Goal: Information Seeking & Learning: Learn about a topic

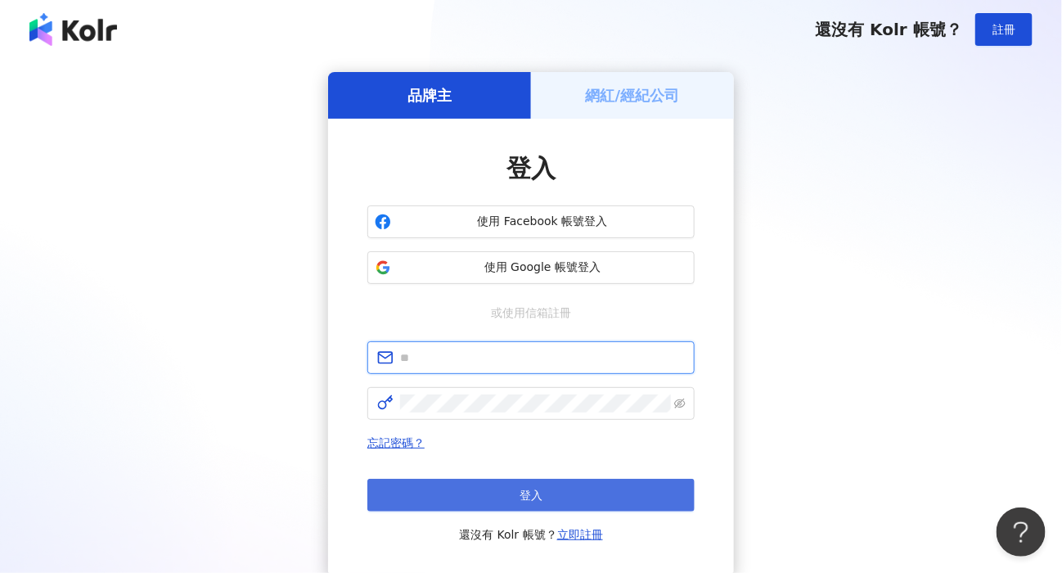
type input "**********"
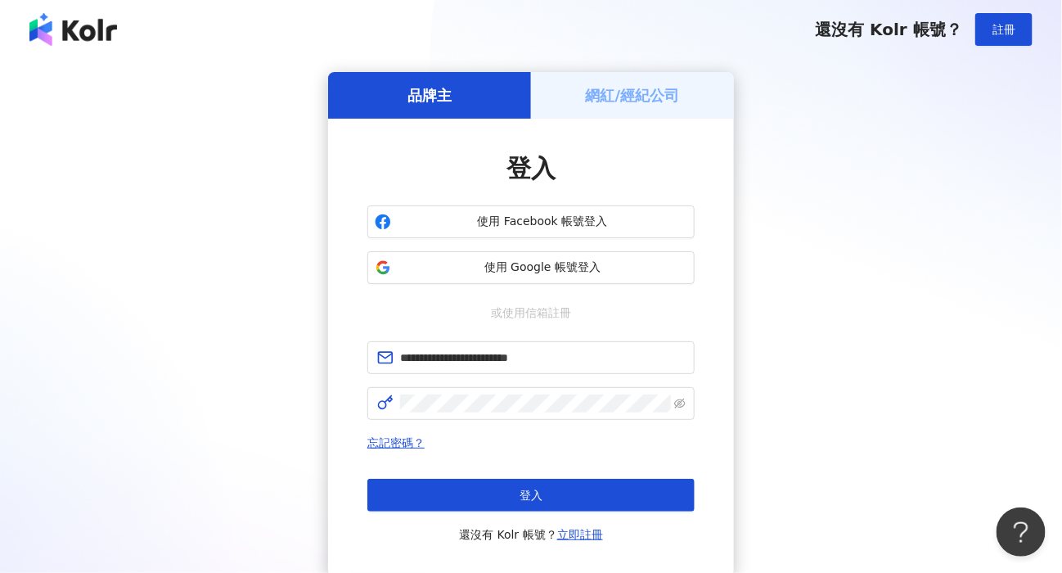
click at [493, 497] on button "登入" at bounding box center [531, 495] width 327 height 33
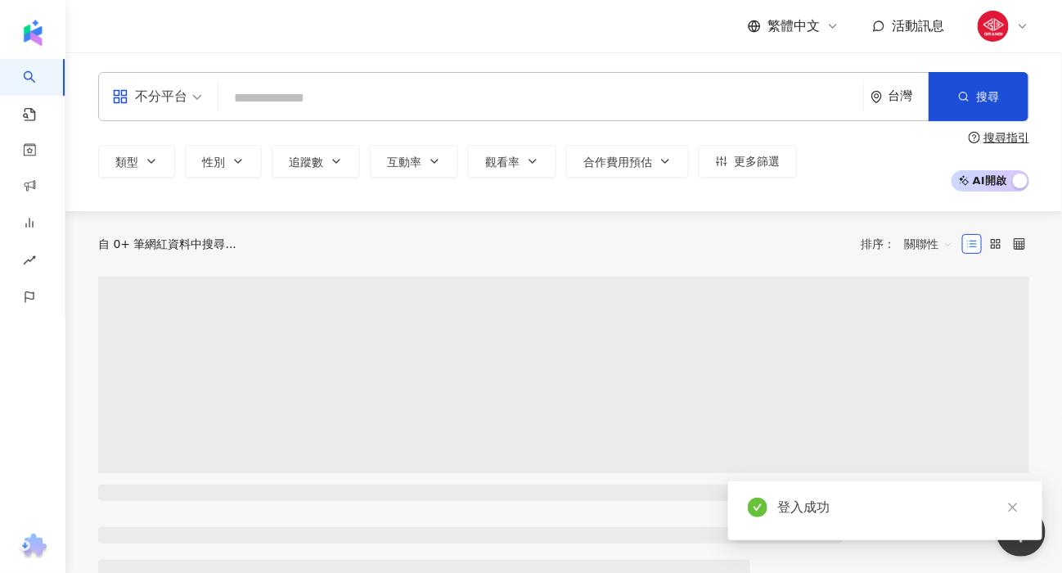
click at [467, 106] on input "search" at bounding box center [541, 98] width 632 height 31
type input "**********"
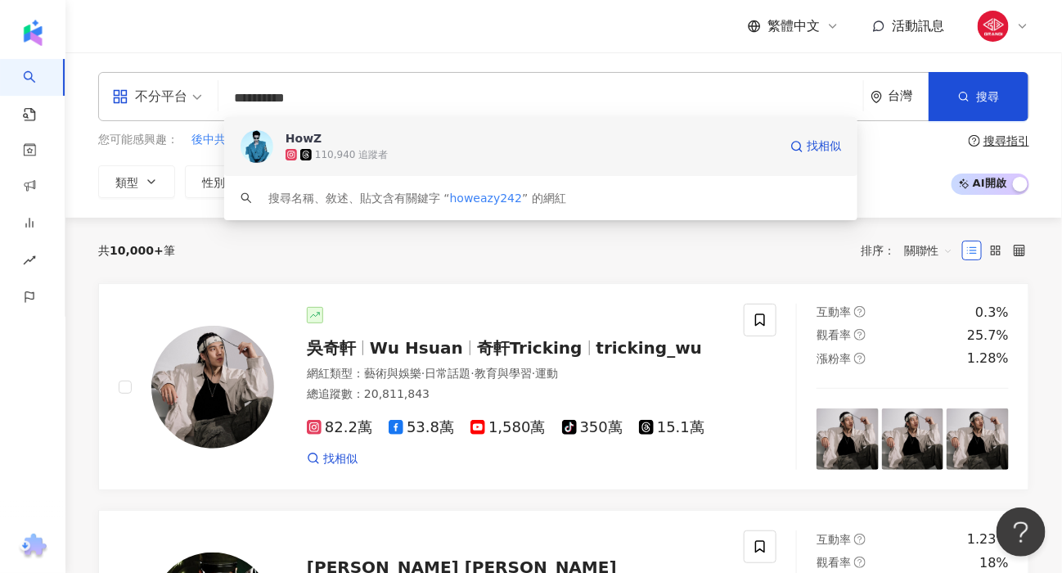
click at [247, 139] on img at bounding box center [257, 146] width 33 height 33
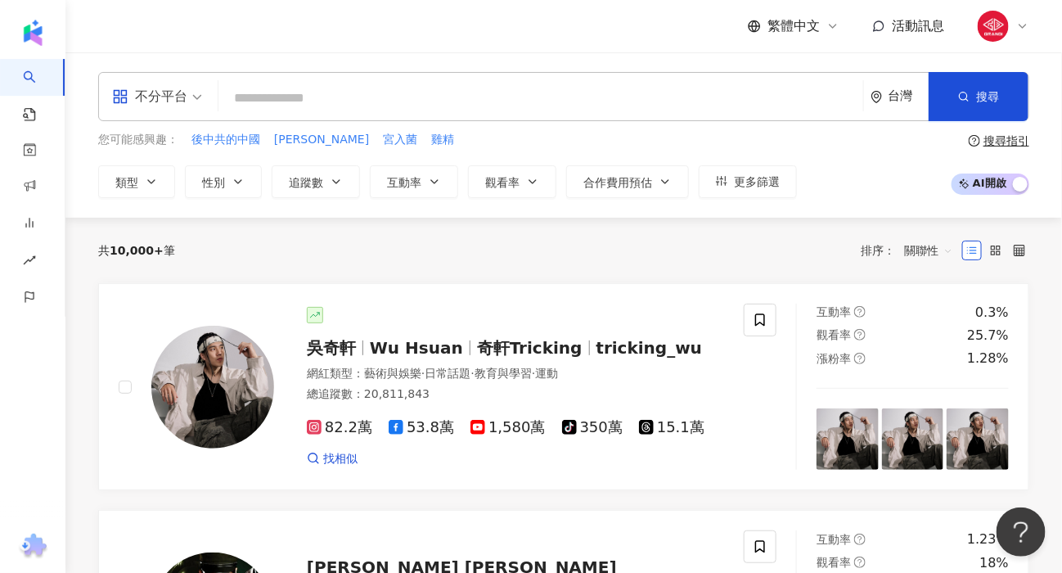
click at [304, 88] on input "search" at bounding box center [541, 98] width 632 height 31
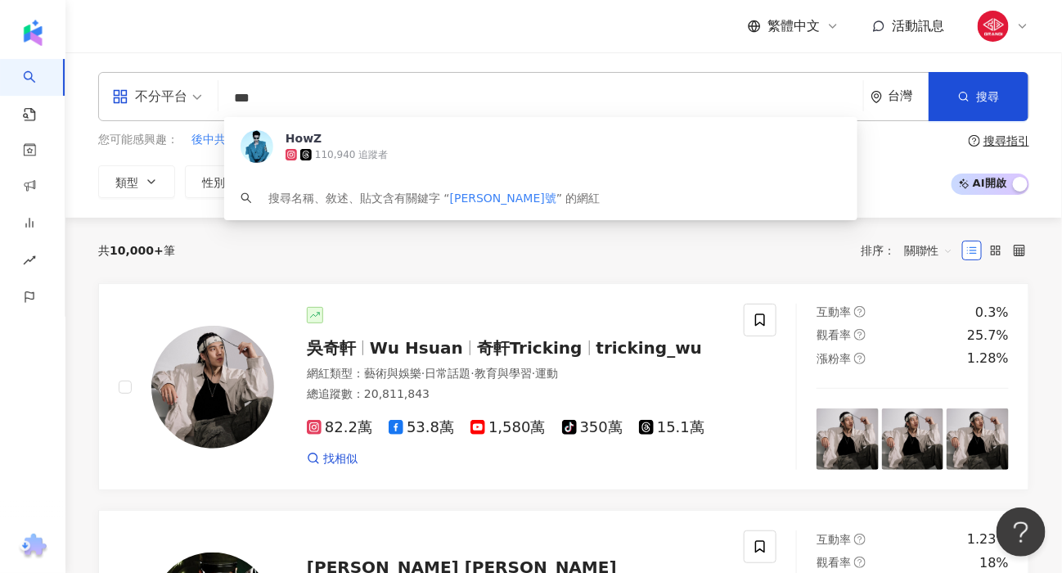
type input "***"
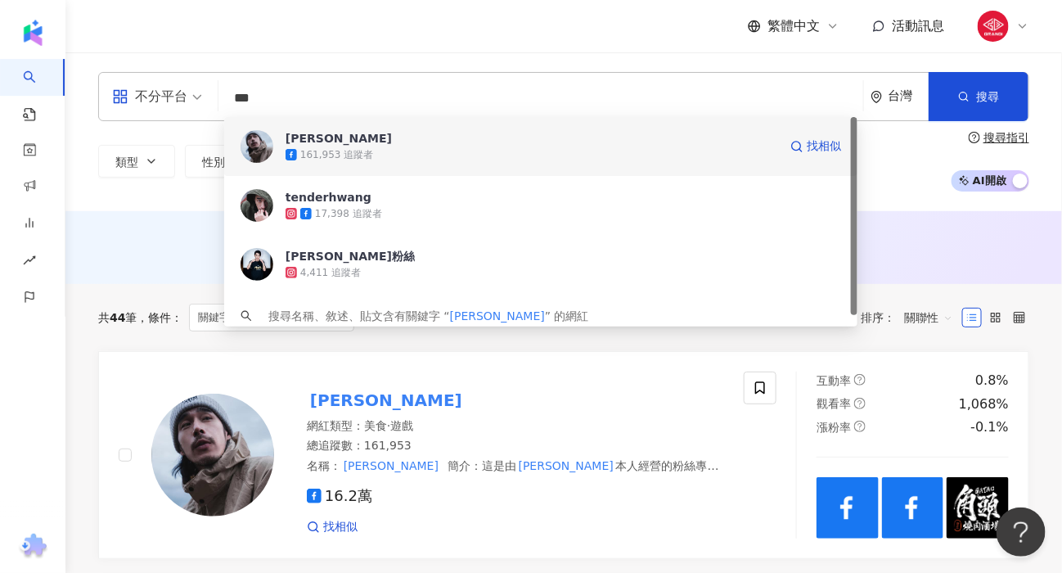
click at [259, 149] on img at bounding box center [257, 146] width 33 height 33
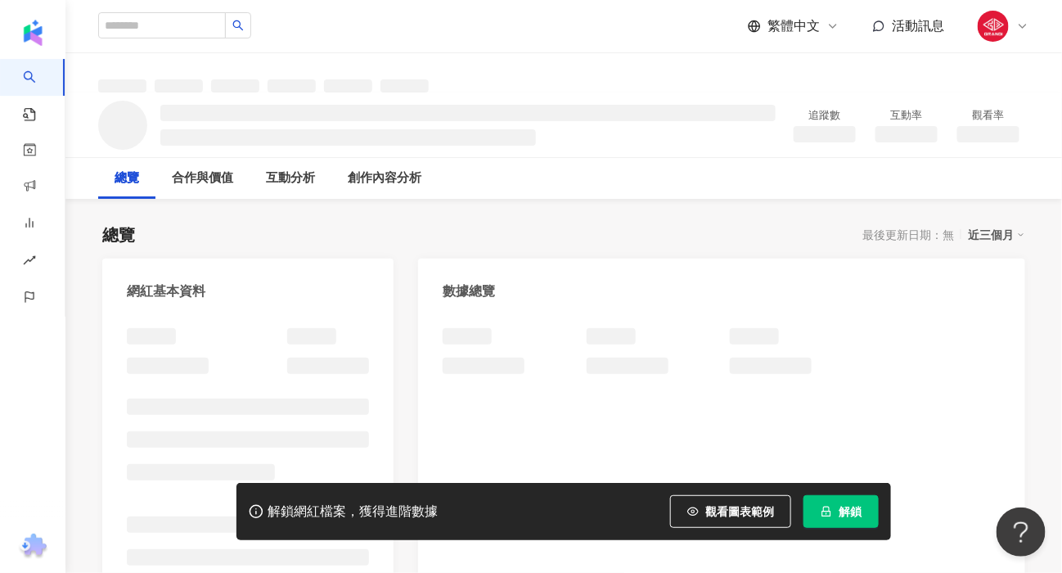
click at [821, 515] on icon "lock" at bounding box center [826, 511] width 11 height 11
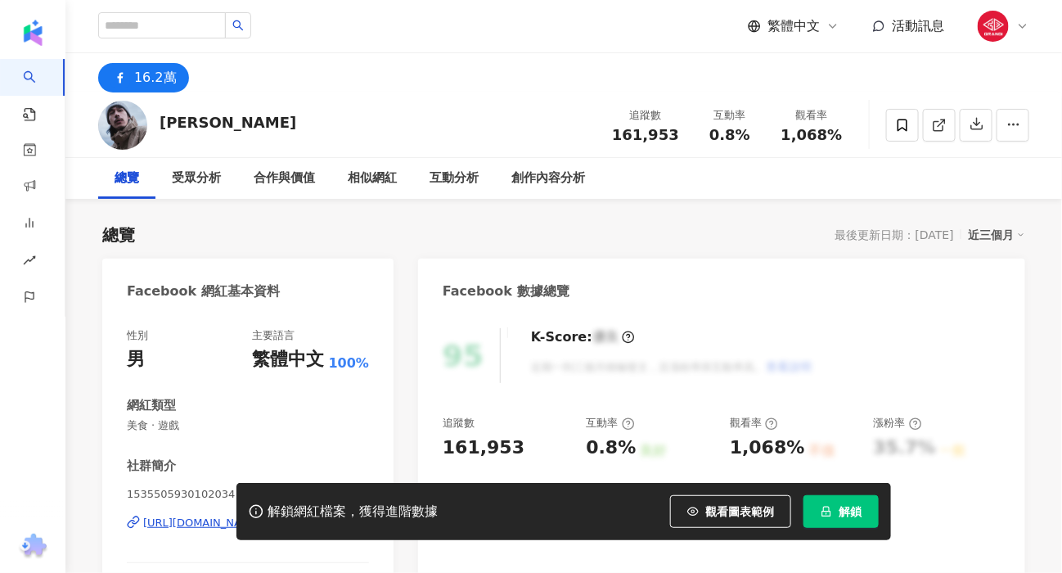
click at [851, 516] on span "解鎖" at bounding box center [850, 511] width 23 height 13
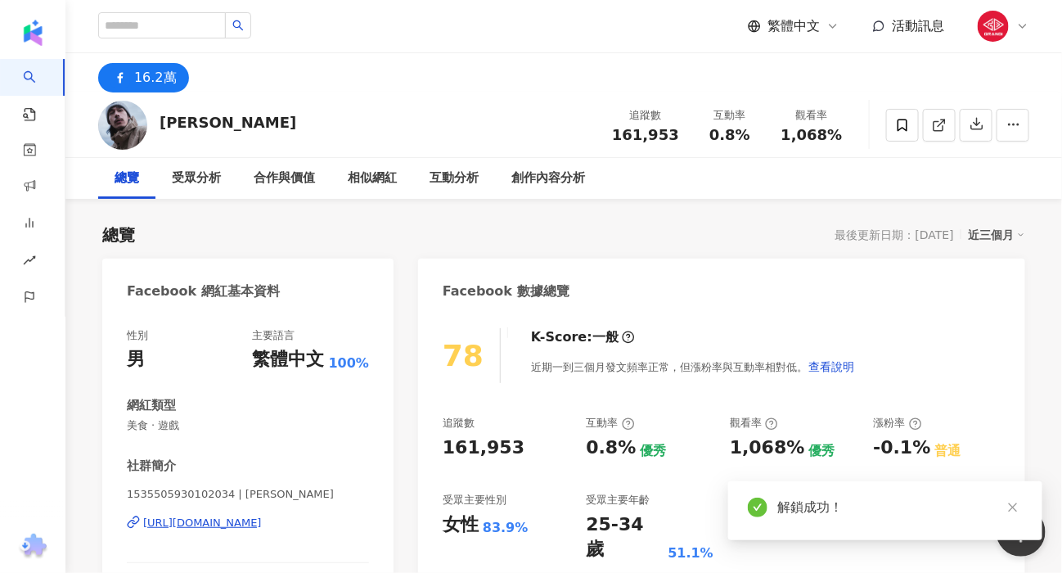
scroll to position [91, 0]
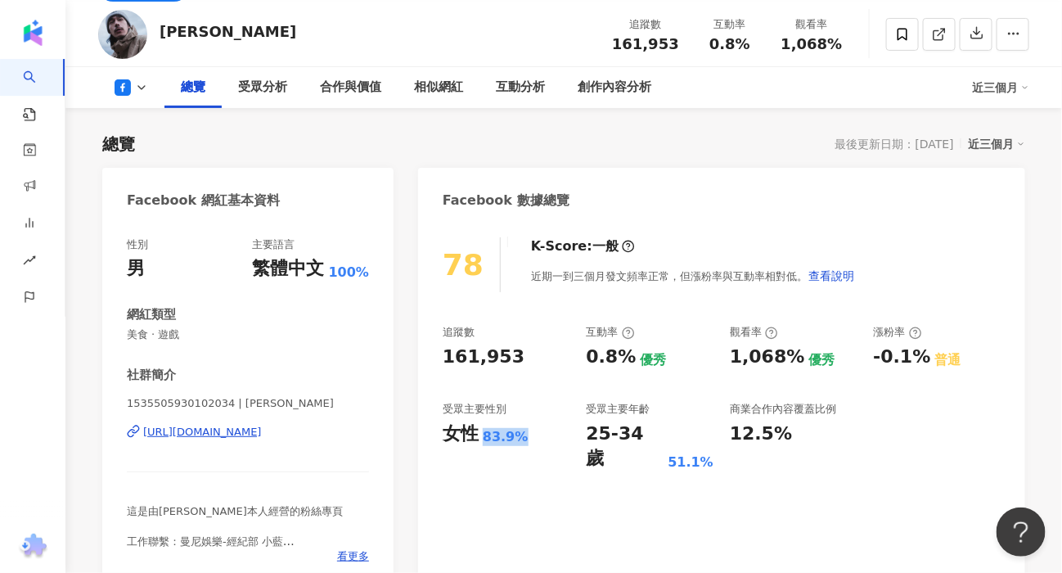
drag, startPoint x: 531, startPoint y: 432, endPoint x: 480, endPoint y: 438, distance: 51.1
click at [480, 438] on div "女性 83.9%" at bounding box center [507, 434] width 128 height 25
click at [519, 431] on div "83.9%" at bounding box center [506, 437] width 46 height 18
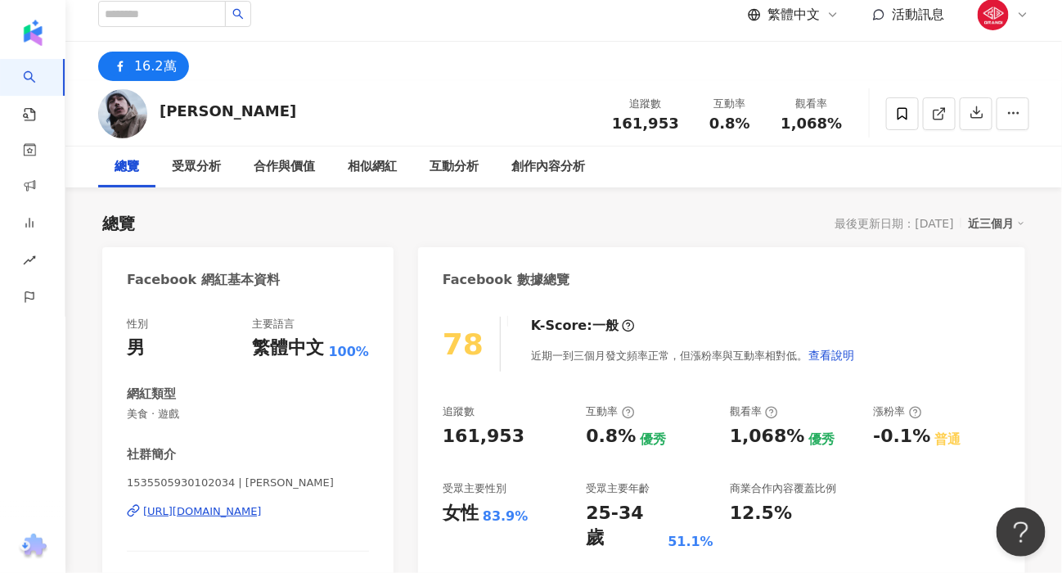
scroll to position [0, 0]
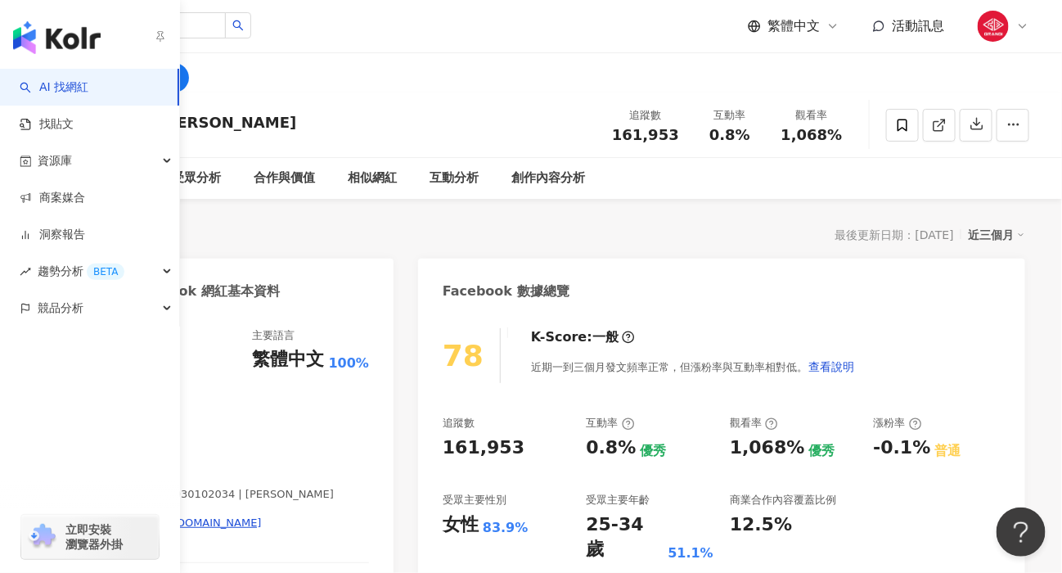
click at [29, 82] on link "AI 找網紅" at bounding box center [54, 87] width 69 height 16
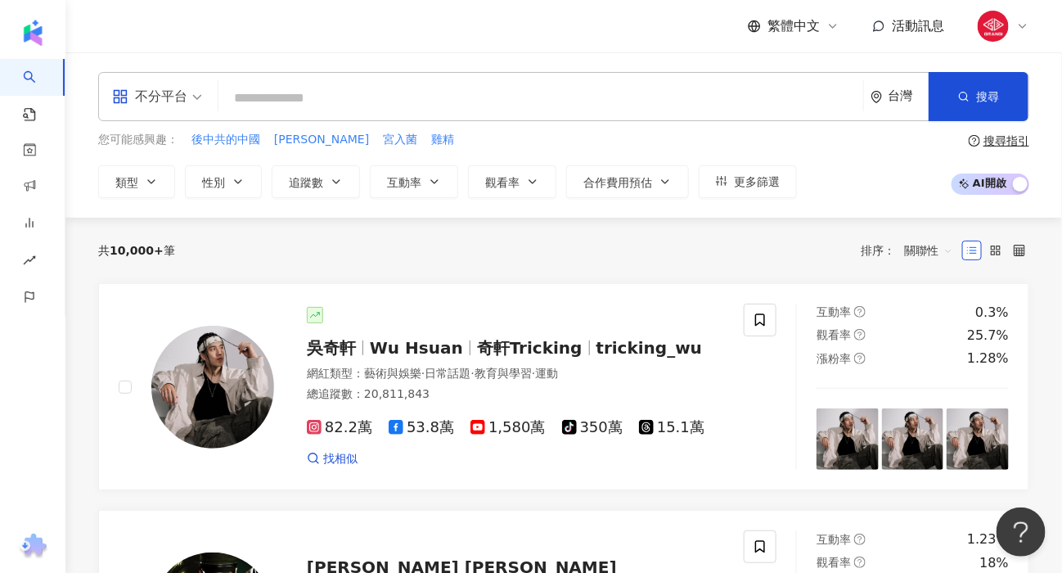
click at [407, 108] on input "search" at bounding box center [541, 98] width 632 height 31
click at [407, 105] on input "search" at bounding box center [541, 98] width 632 height 31
click at [377, 72] on div "不分平台 台灣 搜尋" at bounding box center [563, 96] width 931 height 49
click at [404, 97] on input "search" at bounding box center [541, 98] width 632 height 31
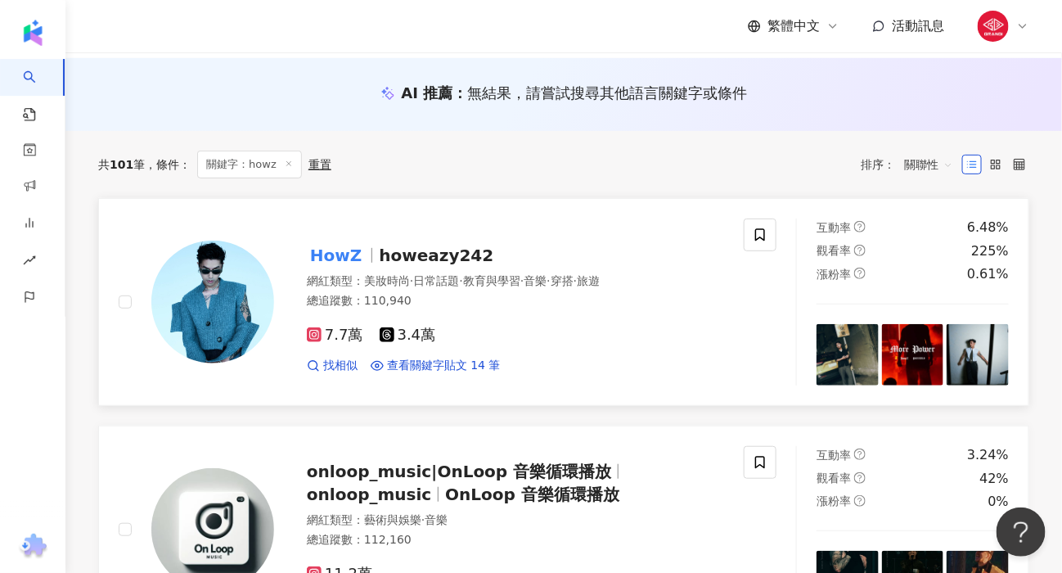
scroll to position [182, 0]
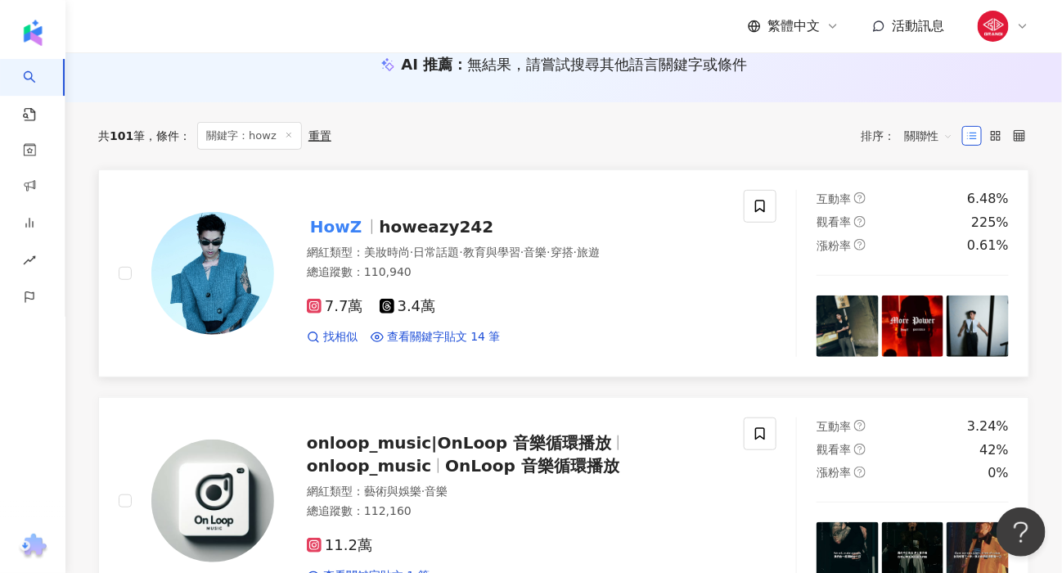
type input "****"
click at [210, 281] on img at bounding box center [212, 273] width 123 height 123
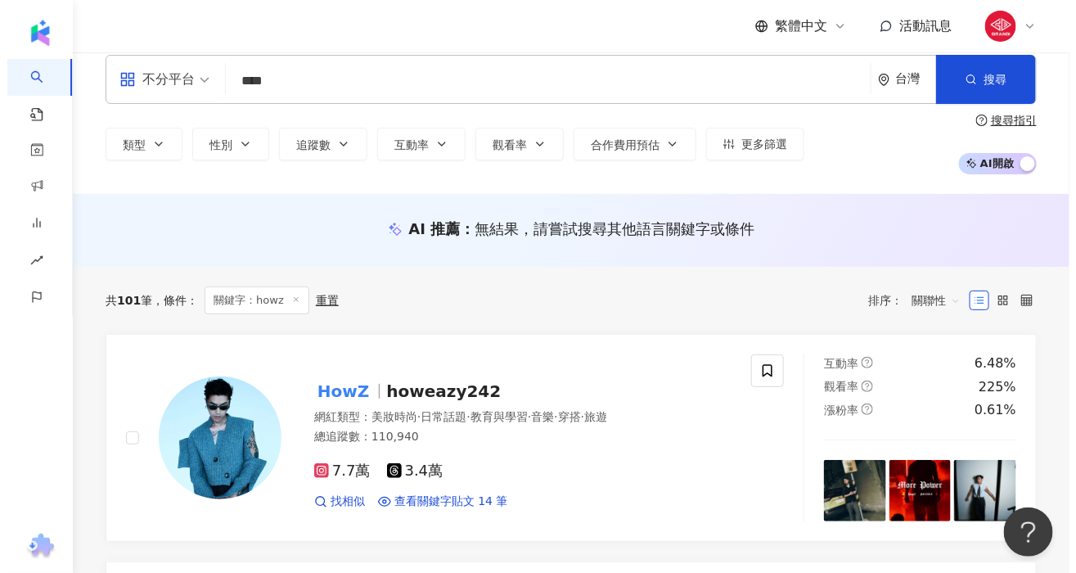
scroll to position [0, 0]
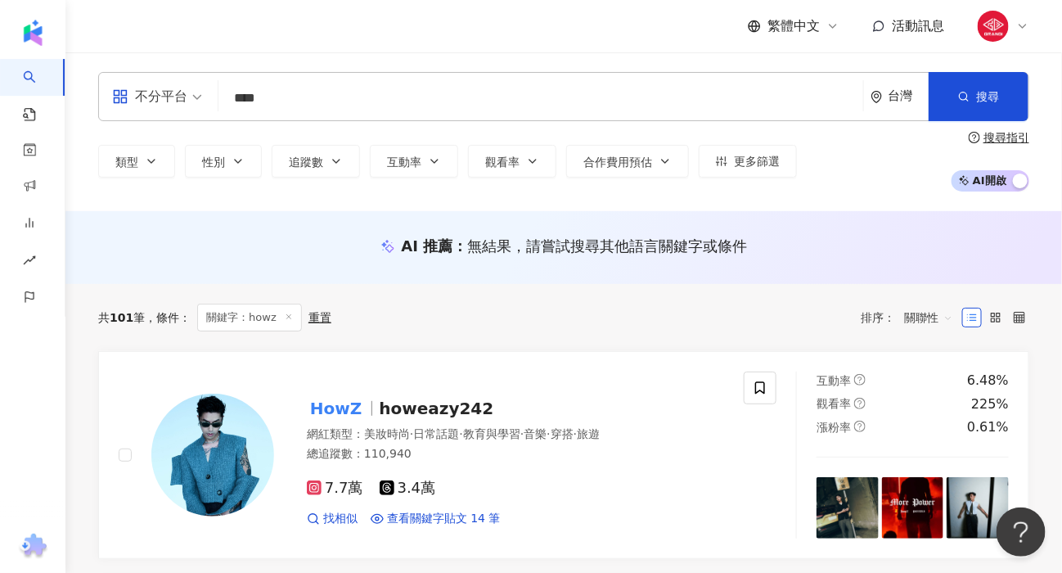
click at [309, 92] on input "****" at bounding box center [541, 98] width 632 height 31
drag, startPoint x: 92, startPoint y: 316, endPoint x: 154, endPoint y: 321, distance: 62.4
click at [140, 328] on div "共 101 筆 條件 ： 關鍵字：howz 重置" at bounding box center [214, 318] width 233 height 28
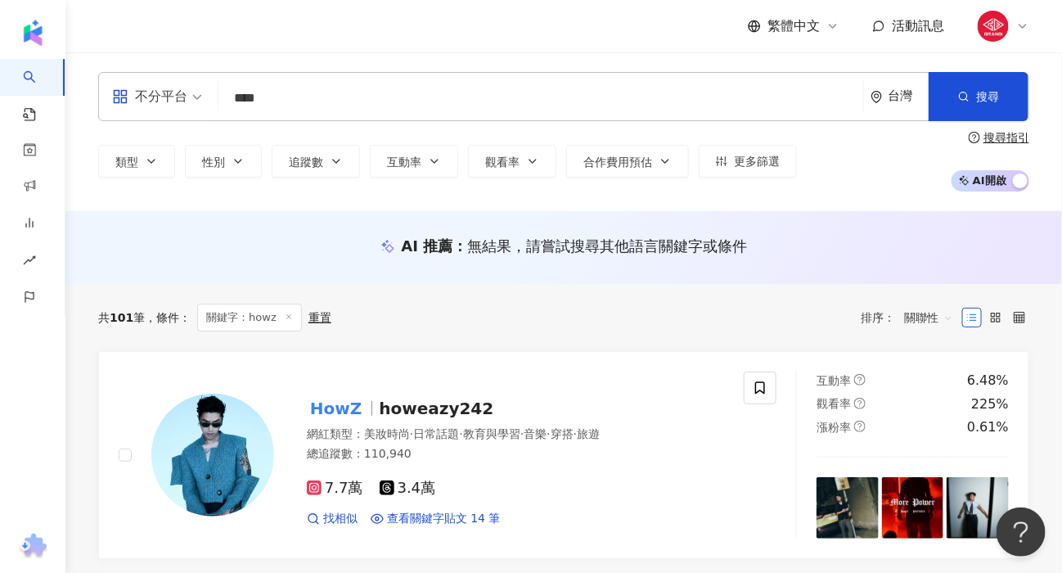
click at [135, 323] on div "共 101 筆" at bounding box center [121, 317] width 47 height 13
click at [103, 318] on div "共 101 筆" at bounding box center [121, 317] width 47 height 13
drag, startPoint x: 97, startPoint y: 318, endPoint x: 154, endPoint y: 321, distance: 56.6
click at [154, 321] on div "共 101 筆 條件 ：" at bounding box center [144, 317] width 92 height 13
click at [154, 321] on span "條件 ：" at bounding box center [168, 317] width 46 height 13
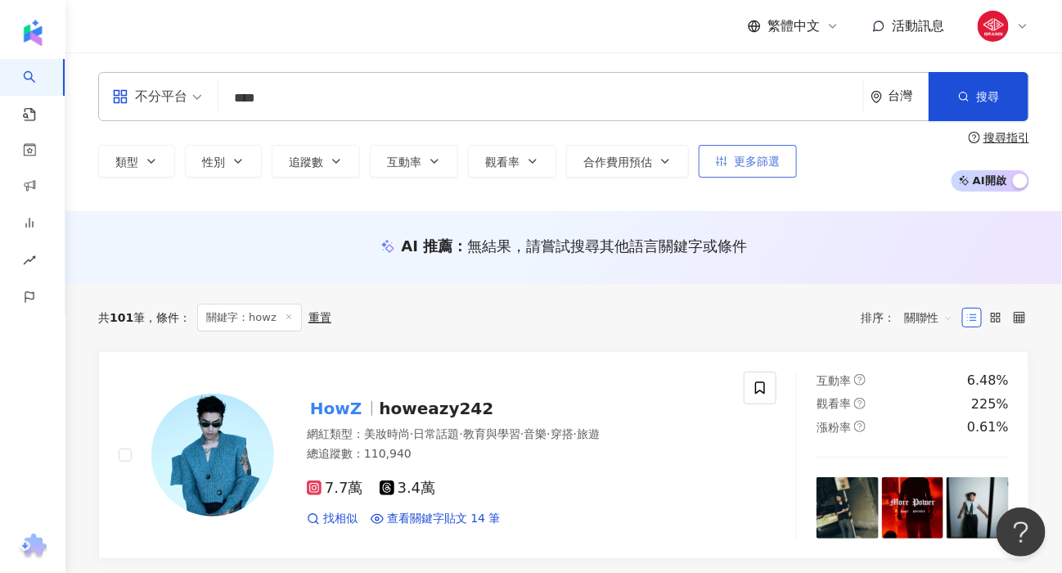
click at [762, 165] on span "更多篩選" at bounding box center [757, 161] width 46 height 13
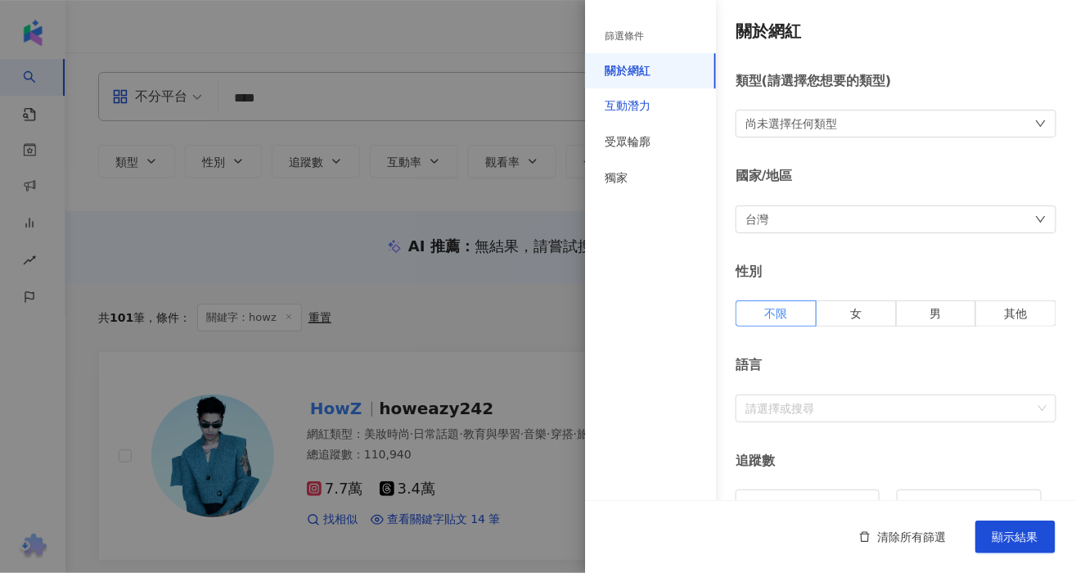
click at [632, 106] on div "互動潛力" at bounding box center [628, 106] width 46 height 16
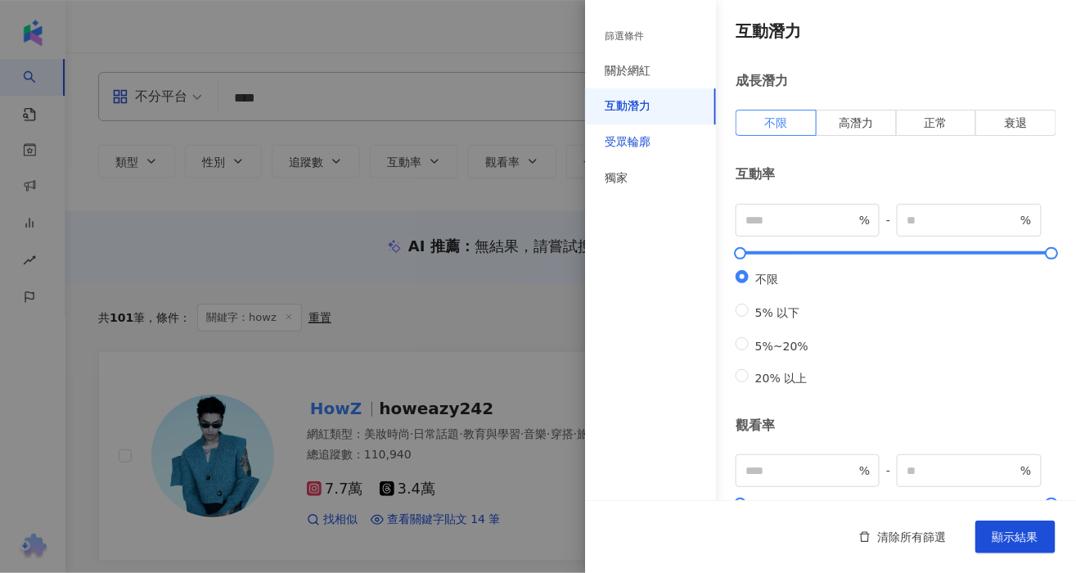
click at [645, 137] on div "受眾輪廓" at bounding box center [628, 142] width 46 height 16
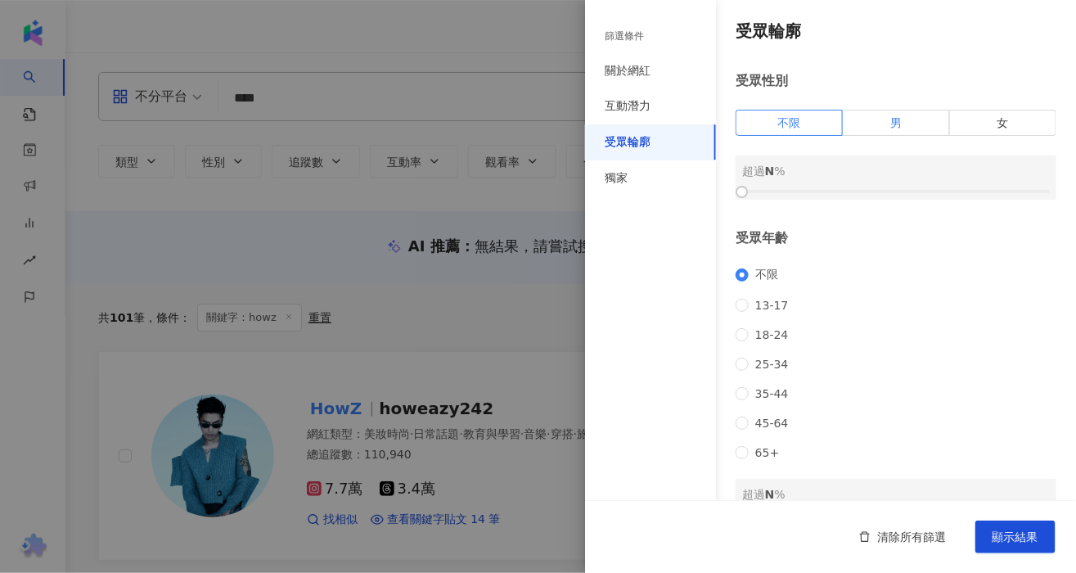
click at [917, 131] on label "男" at bounding box center [896, 123] width 106 height 26
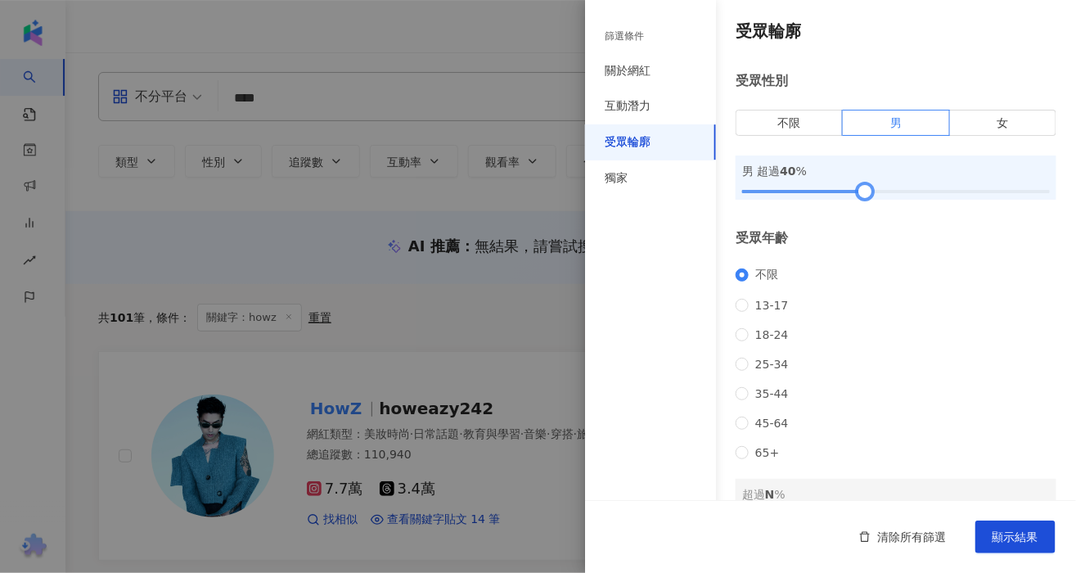
drag, startPoint x: 749, startPoint y: 190, endPoint x: 866, endPoint y: 183, distance: 117.3
click at [866, 187] on div at bounding box center [896, 192] width 308 height 10
drag, startPoint x: 868, startPoint y: 192, endPoint x: 834, endPoint y: 198, distance: 34.9
click at [834, 196] on div at bounding box center [834, 191] width 9 height 9
click at [771, 371] on span "25-34" at bounding box center [772, 364] width 47 height 13
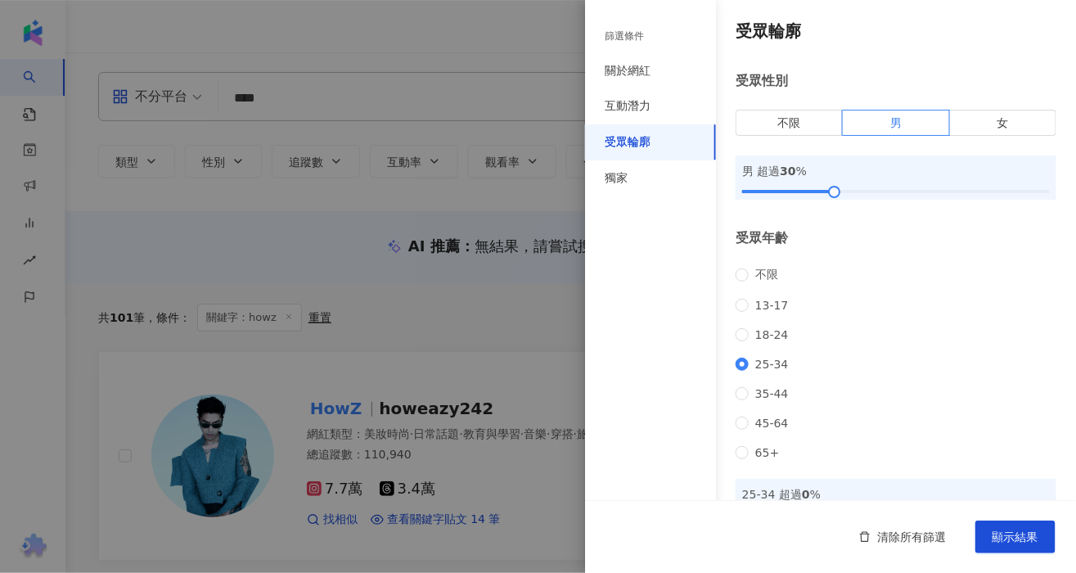
drag, startPoint x: 762, startPoint y: 346, endPoint x: 764, endPoint y: 363, distance: 17.4
click at [763, 341] on span "18-24" at bounding box center [772, 334] width 47 height 13
click at [755, 399] on span "35-44" at bounding box center [772, 393] width 47 height 13
click at [763, 371] on span "25-34" at bounding box center [772, 364] width 47 height 13
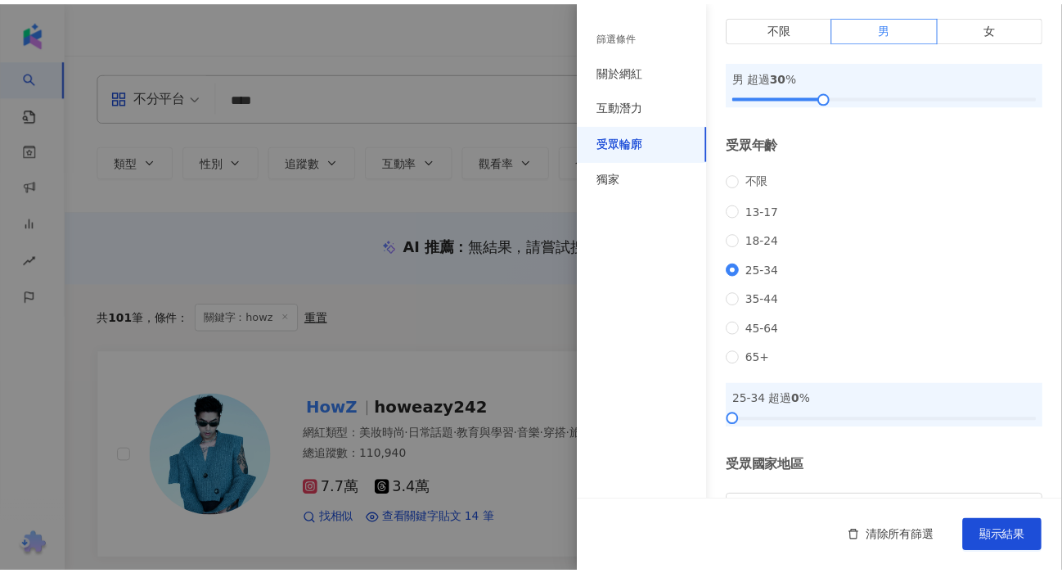
scroll to position [222, 0]
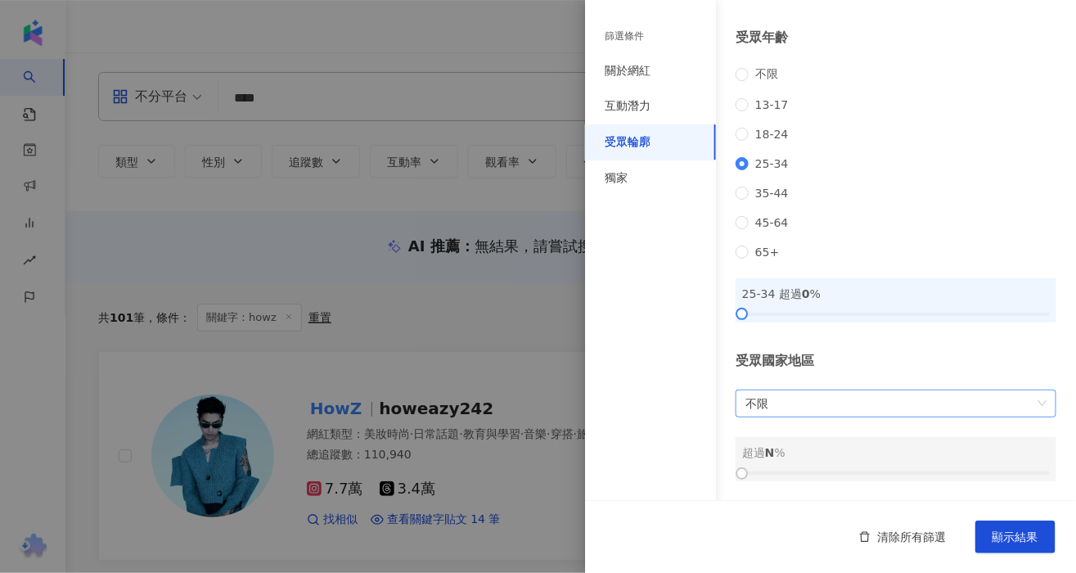
click at [900, 395] on span "不限" at bounding box center [896, 403] width 301 height 26
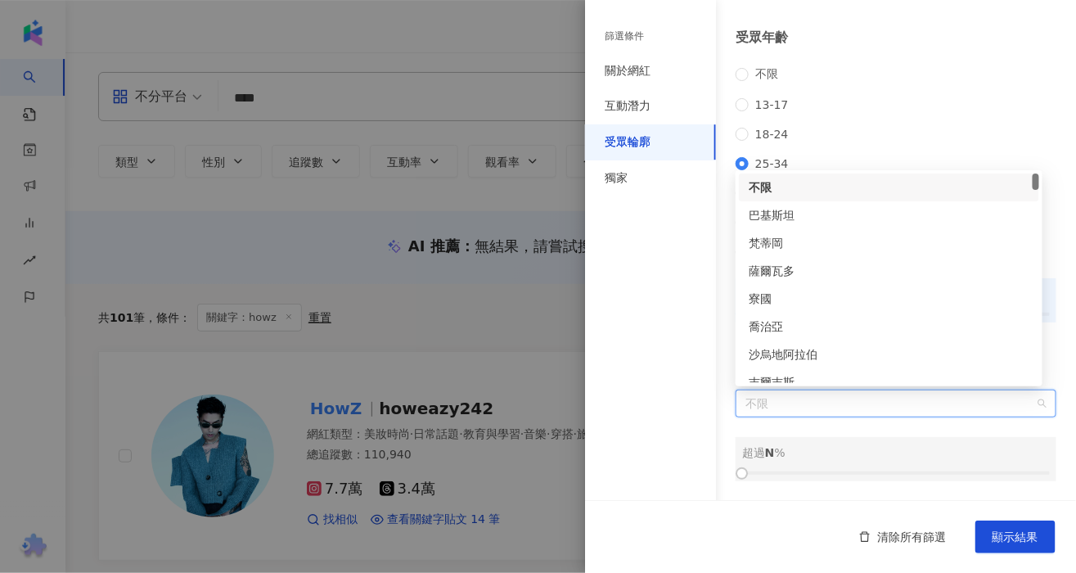
click at [900, 394] on span "不限" at bounding box center [896, 403] width 301 height 26
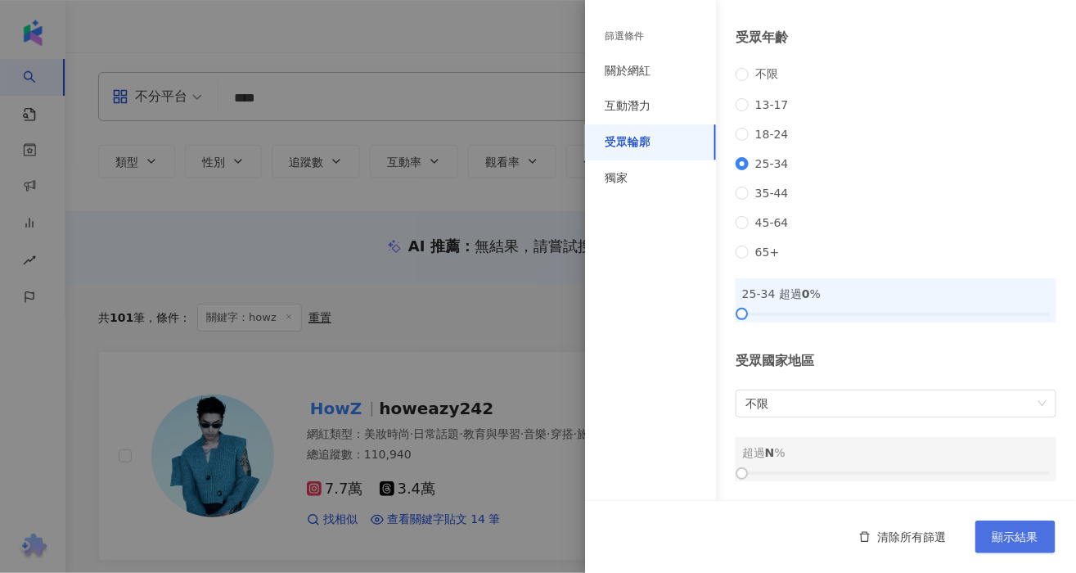
click at [1005, 536] on span "顯示結果" at bounding box center [1016, 536] width 46 height 13
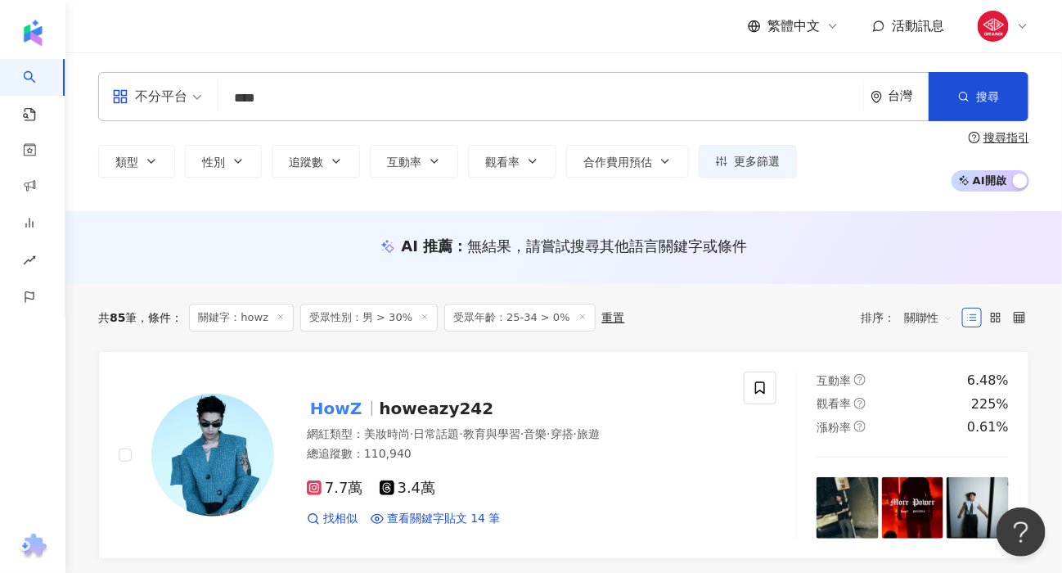
click at [282, 319] on icon at bounding box center [281, 317] width 8 height 8
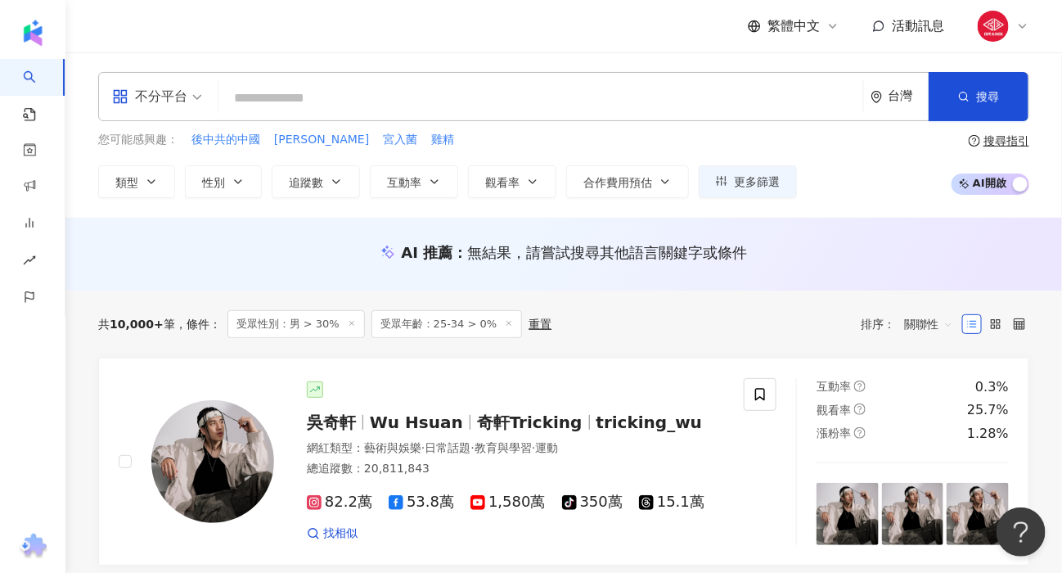
click at [937, 317] on span "關聯性" at bounding box center [928, 324] width 49 height 26
click at [940, 440] on div "互動率" at bounding box center [929, 440] width 41 height 18
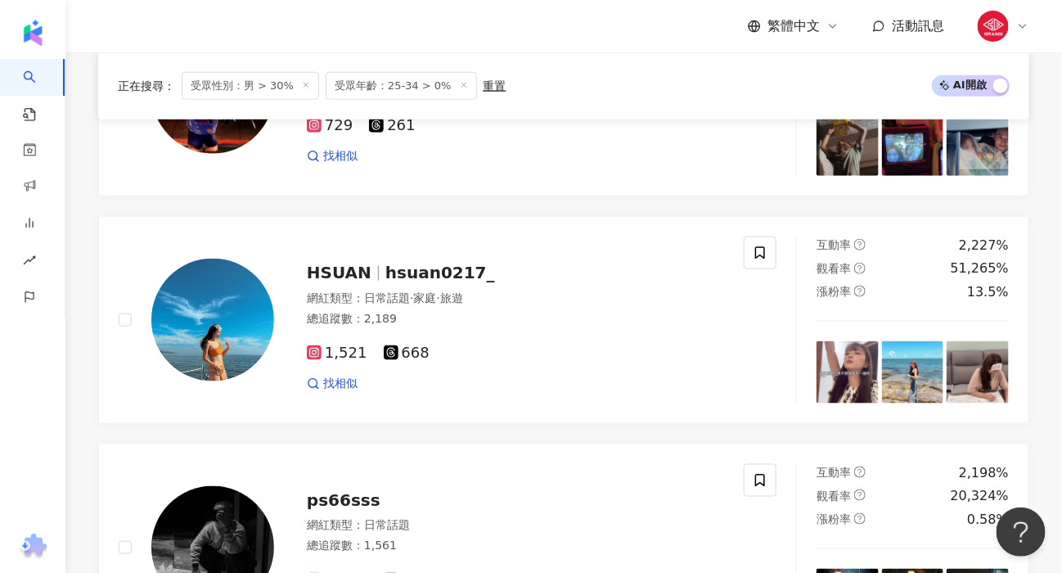
scroll to position [2819, 0]
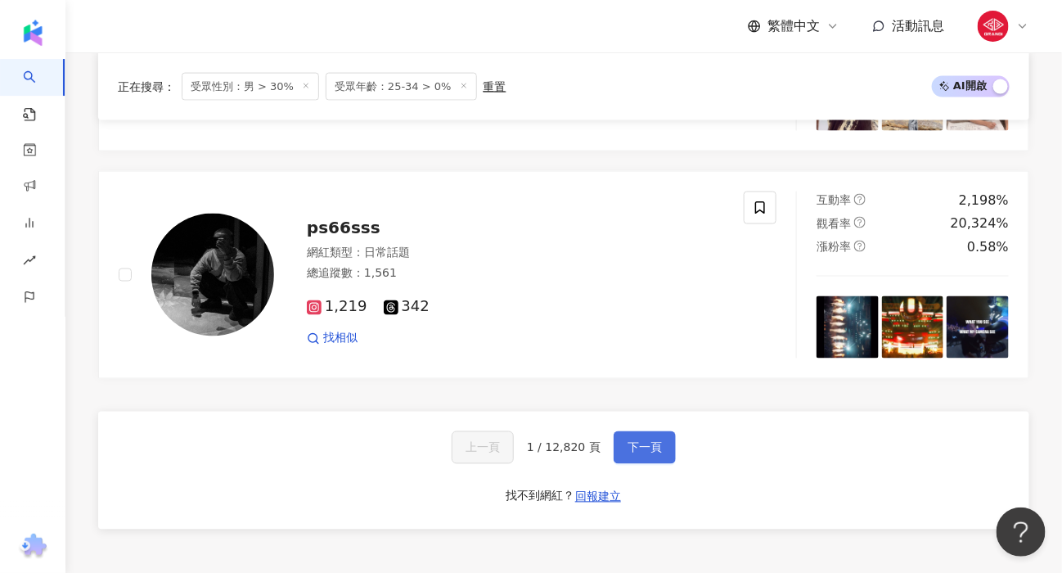
click at [638, 443] on span "下一頁" at bounding box center [645, 447] width 34 height 13
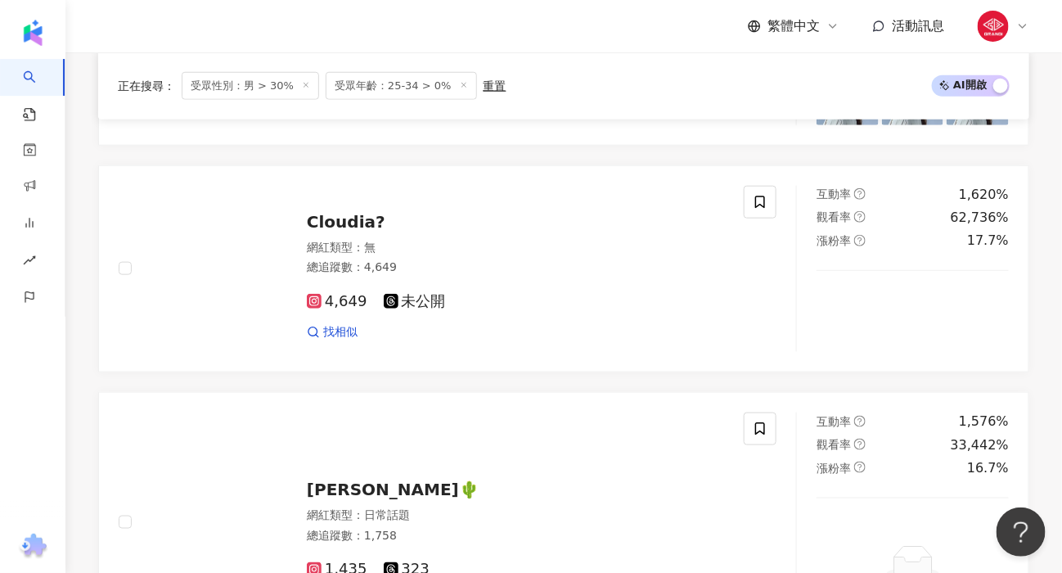
scroll to position [2944, 0]
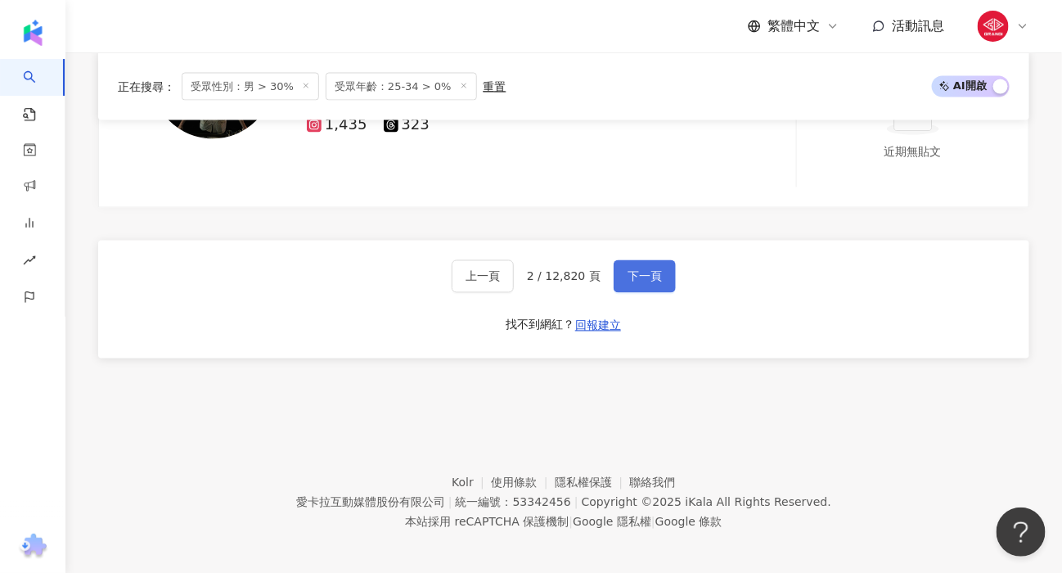
click at [646, 272] on span "下一頁" at bounding box center [645, 276] width 34 height 13
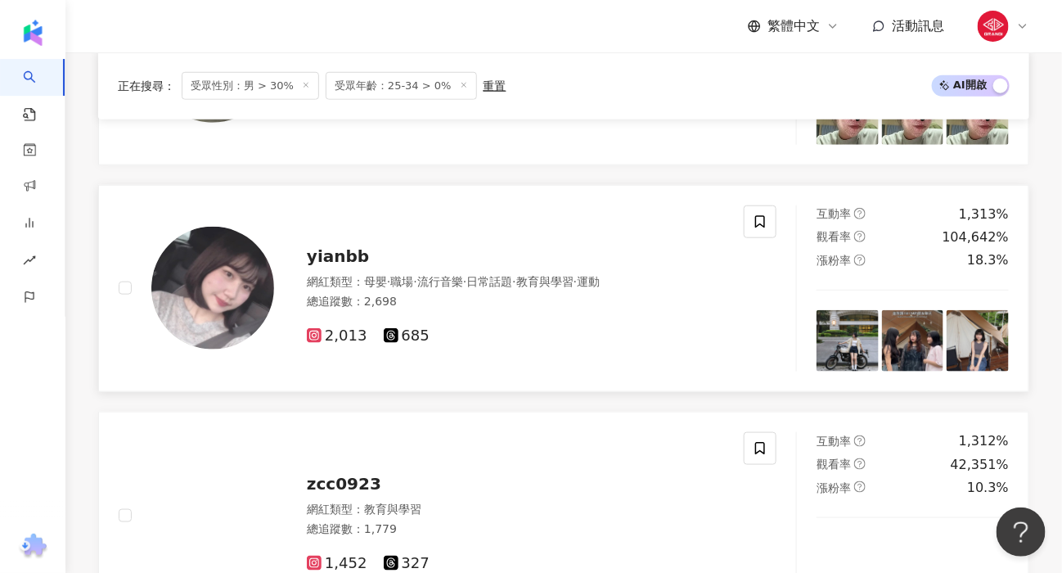
scroll to position [2619, 0]
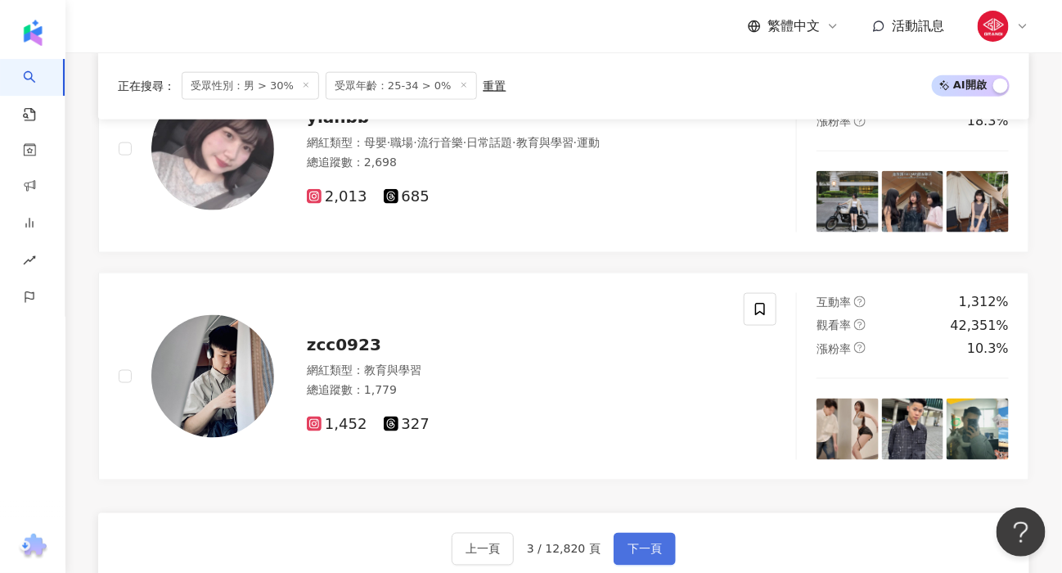
click at [626, 555] on button "下一頁" at bounding box center [645, 549] width 62 height 33
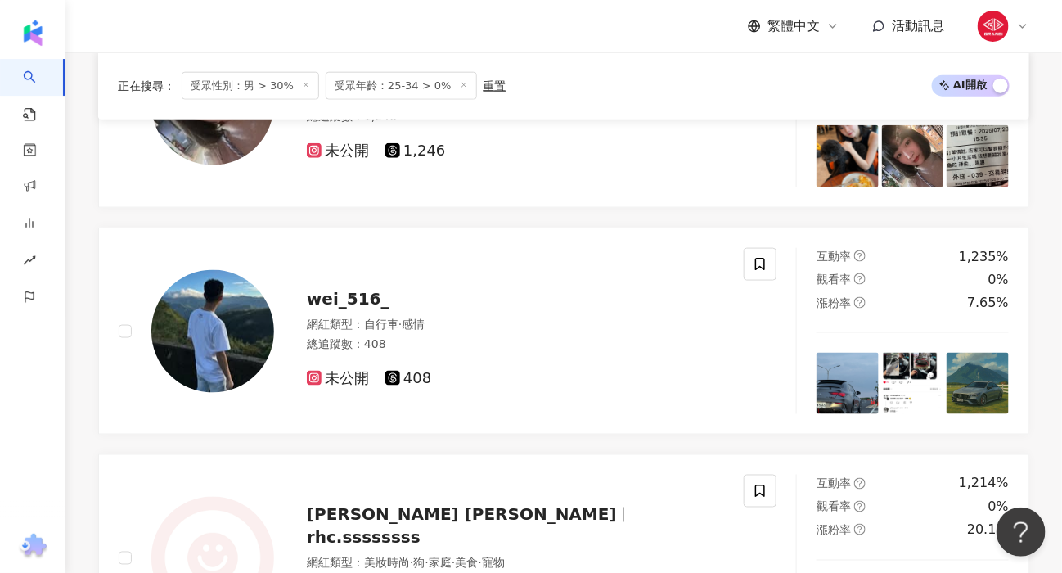
scroll to position [0, 0]
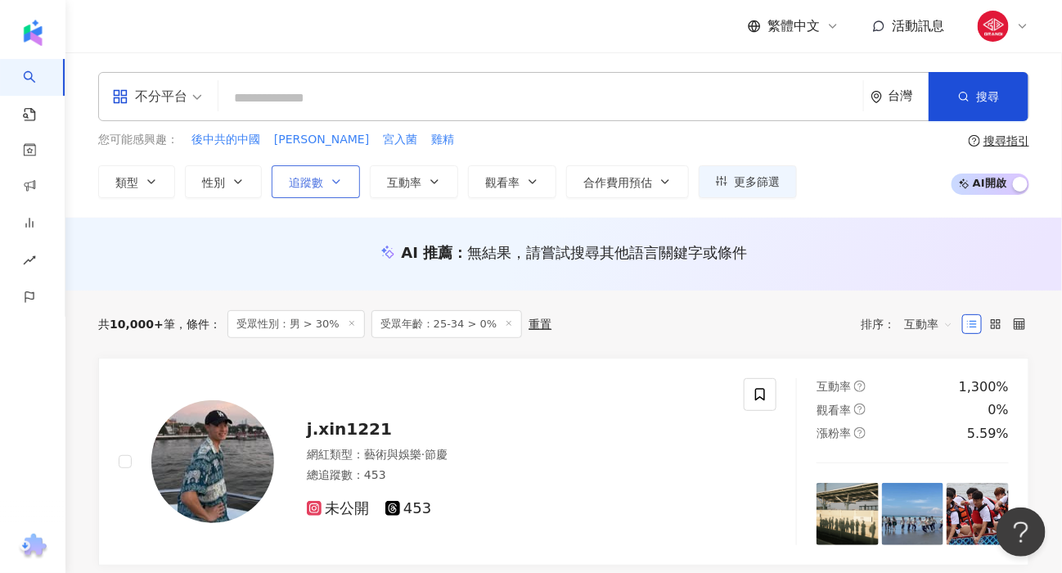
click at [326, 178] on button "追蹤數" at bounding box center [316, 181] width 88 height 33
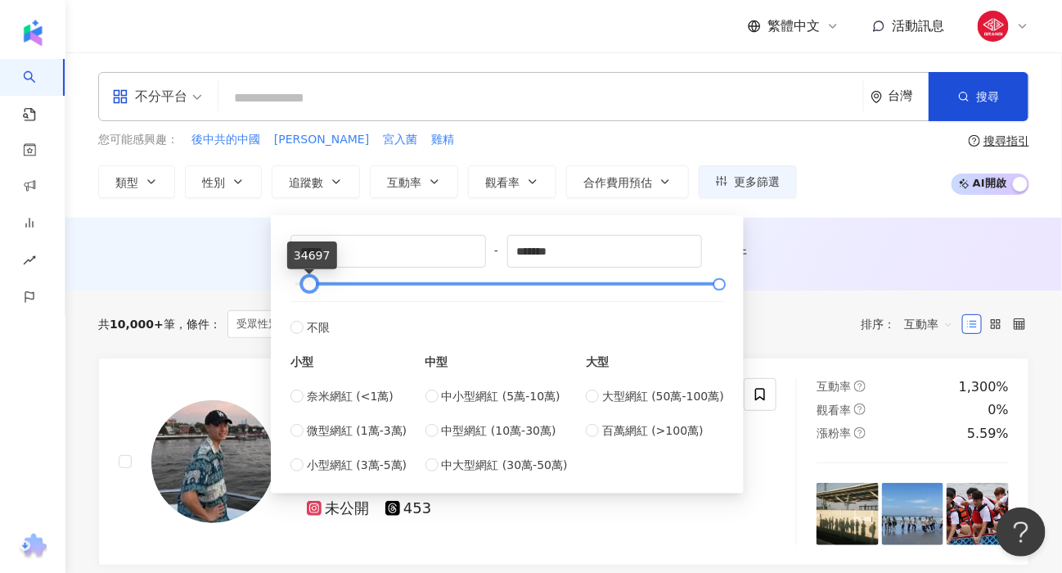
type input "*****"
drag, startPoint x: 293, startPoint y: 284, endPoint x: 309, endPoint y: 282, distance: 15.7
click at [309, 282] on div at bounding box center [311, 284] width 9 height 9
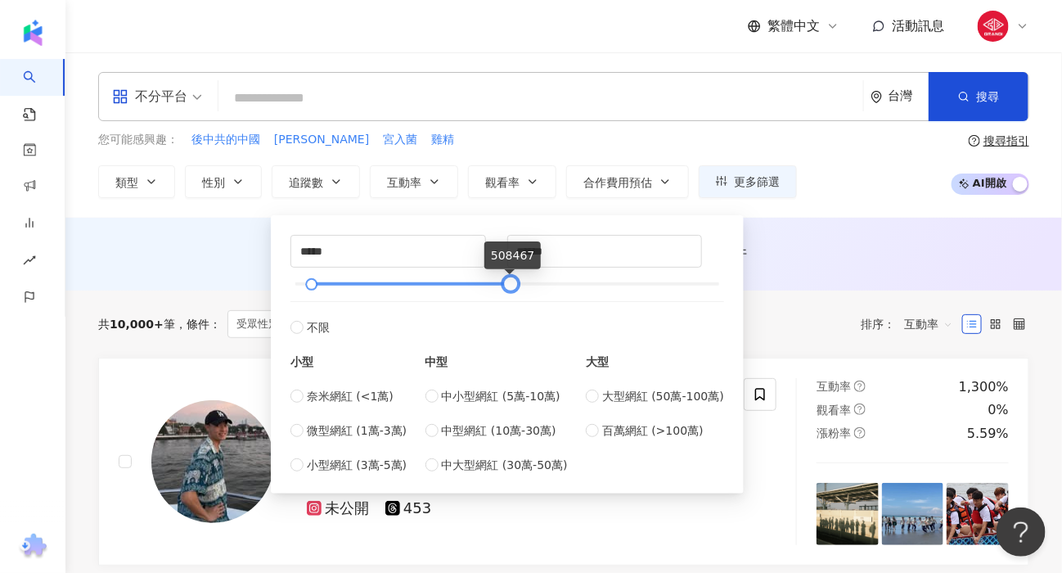
type input "******"
drag, startPoint x: 717, startPoint y: 284, endPoint x: 507, endPoint y: 282, distance: 209.6
click at [507, 282] on div at bounding box center [511, 284] width 9 height 9
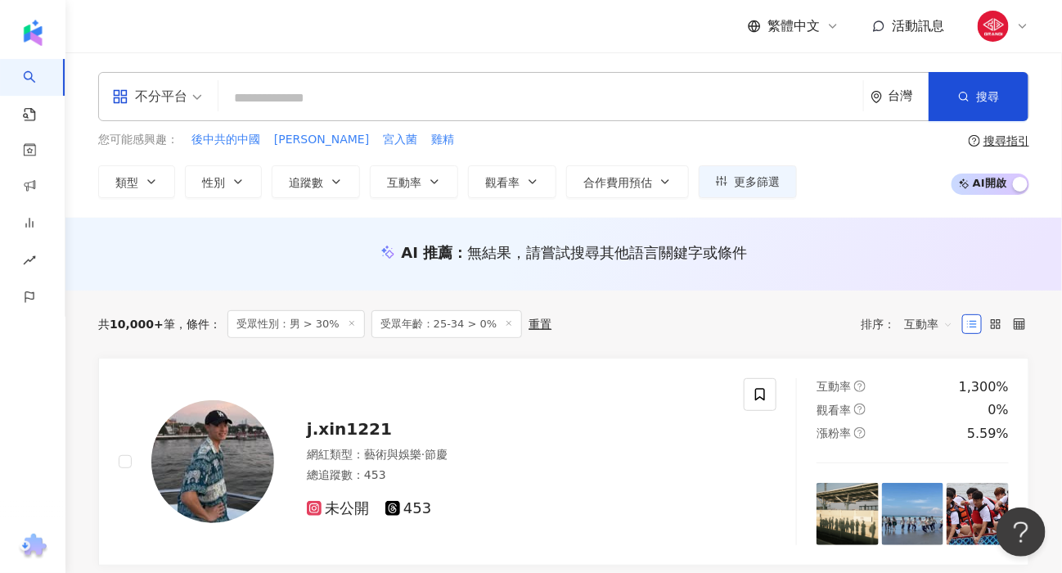
click at [820, 266] on div "AI 推薦 ： 無結果，請嘗試搜尋其他語言關鍵字或條件" at bounding box center [563, 257] width 997 height 30
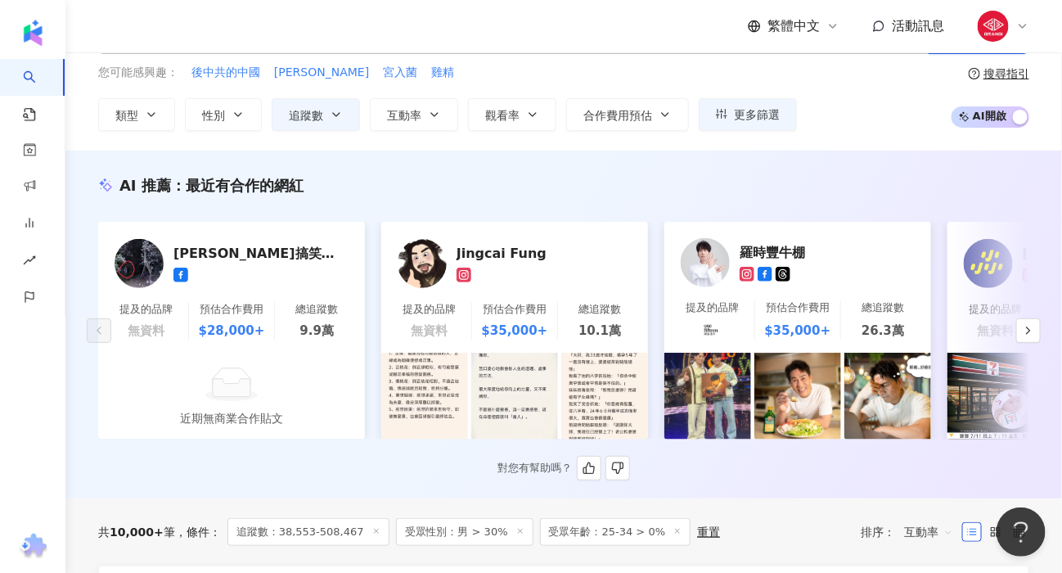
scroll to position [91, 0]
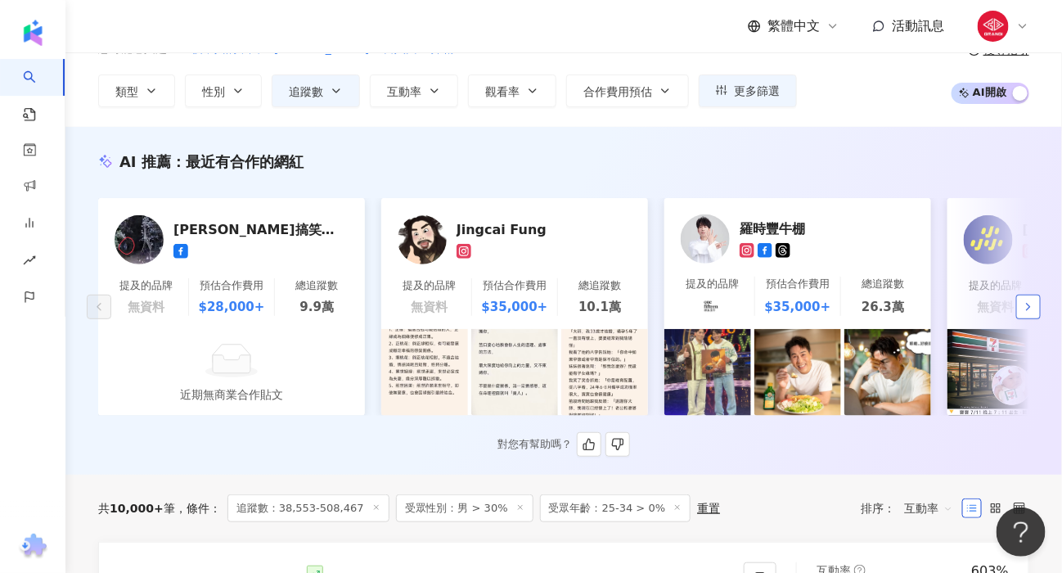
click at [1022, 313] on icon "button" at bounding box center [1028, 306] width 13 height 13
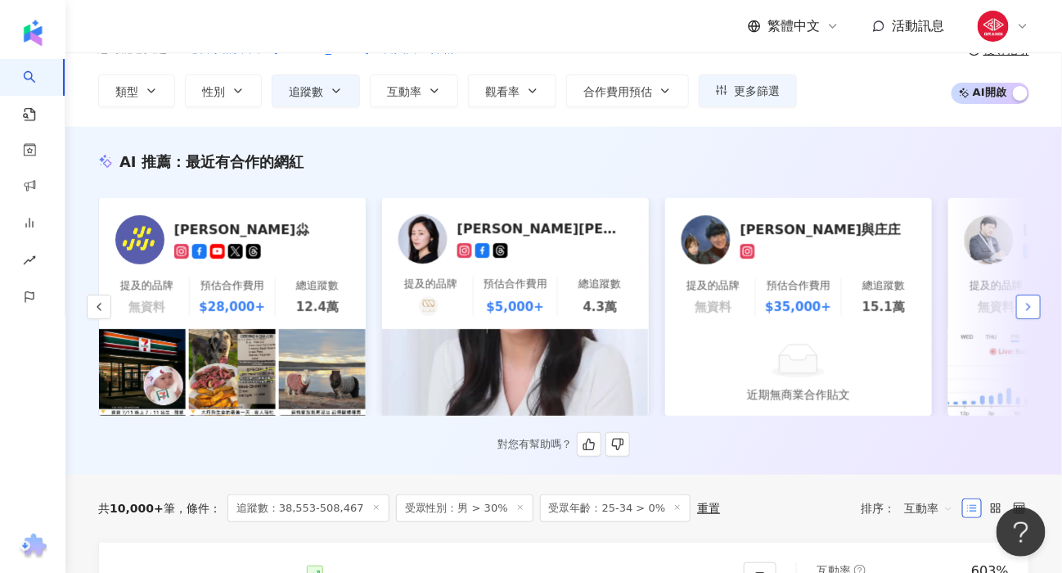
click at [1022, 313] on icon "button" at bounding box center [1028, 306] width 13 height 13
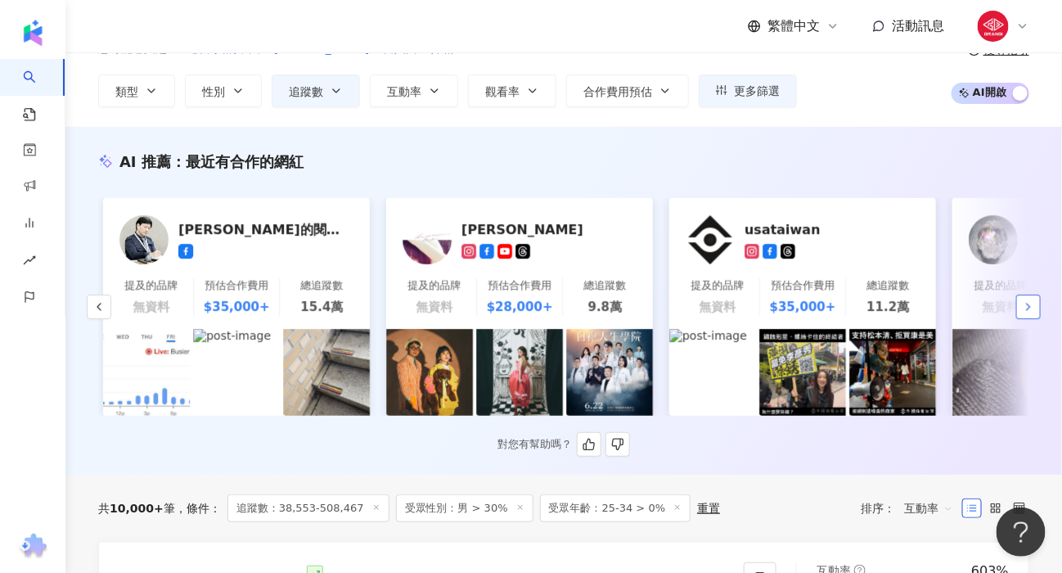
scroll to position [0, 1698]
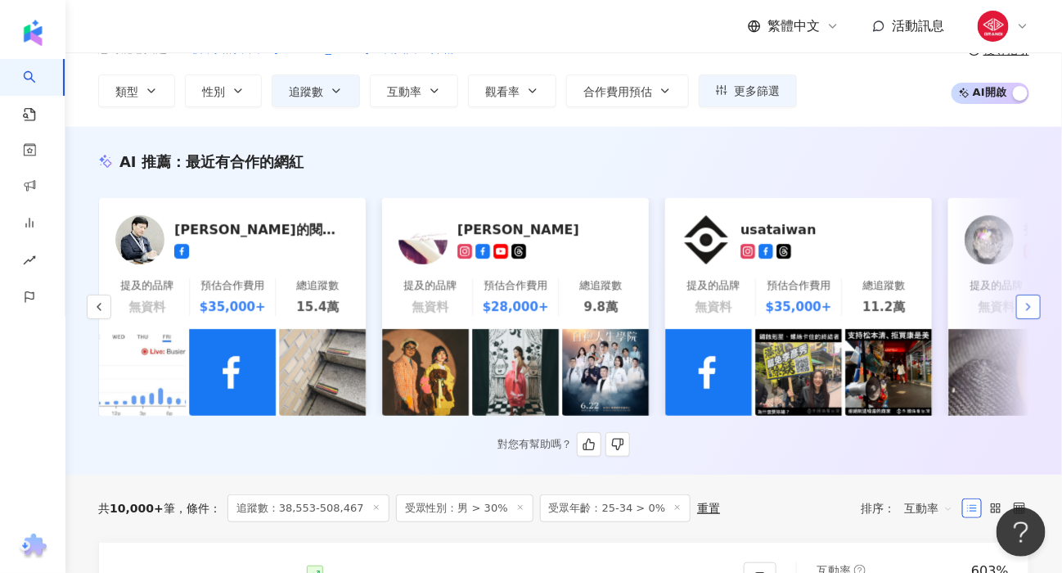
click at [1022, 313] on icon "button" at bounding box center [1028, 306] width 13 height 13
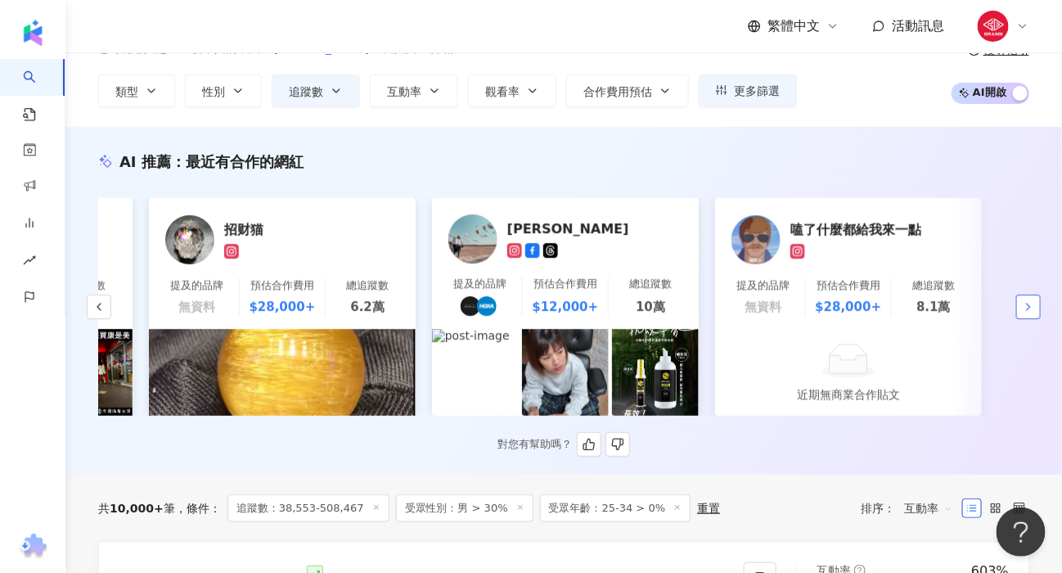
scroll to position [0, 2499]
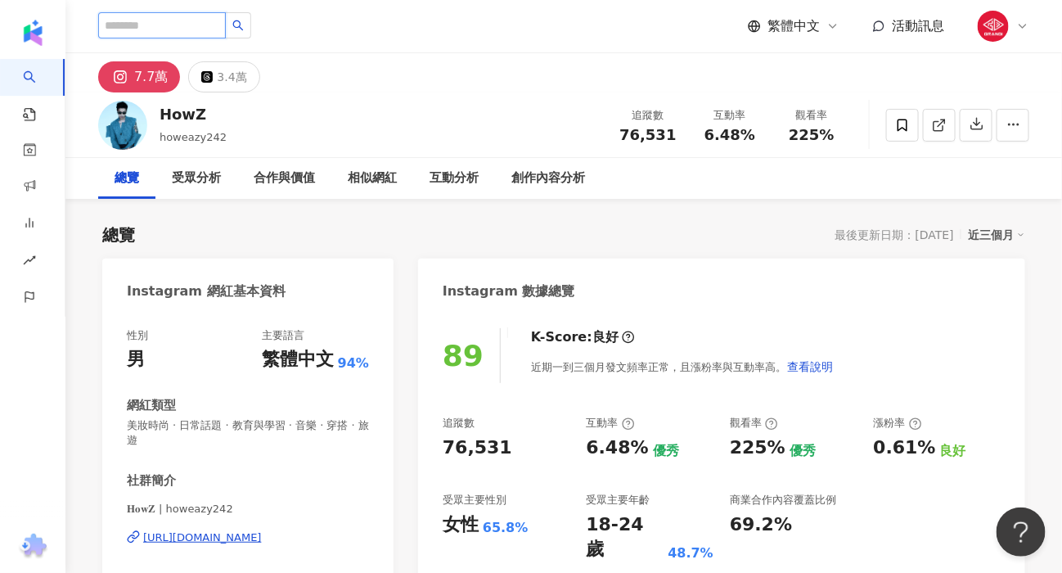
click at [151, 27] on input "search" at bounding box center [162, 25] width 128 height 26
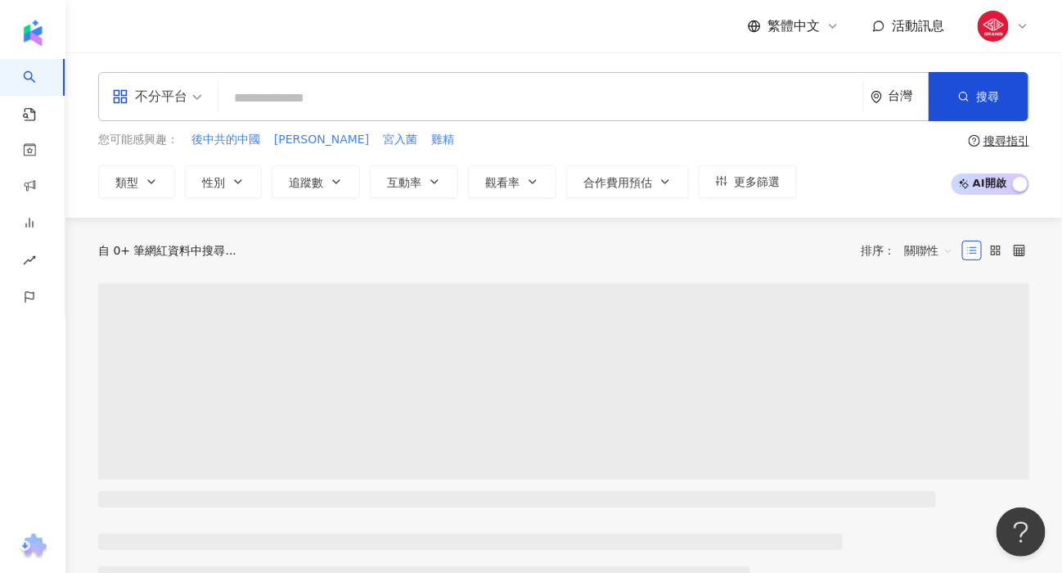
click at [338, 99] on input "search" at bounding box center [541, 98] width 632 height 31
type input "**********"
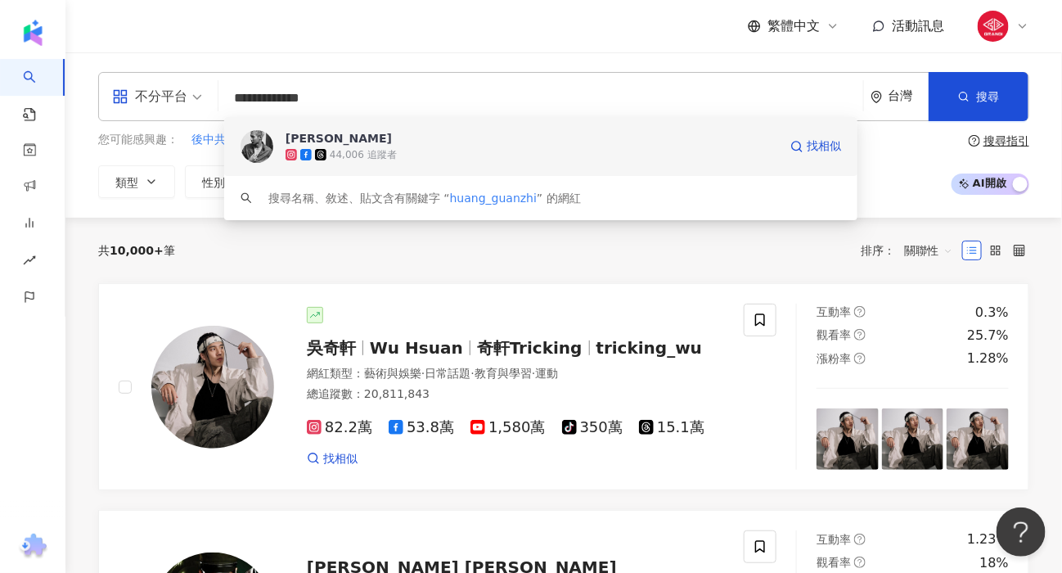
click at [259, 140] on img at bounding box center [257, 146] width 33 height 33
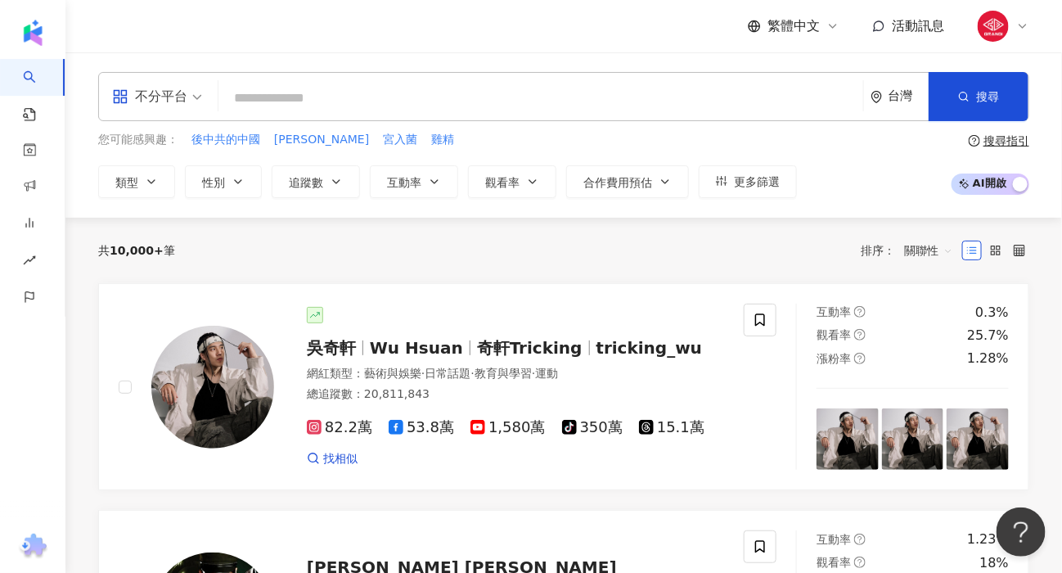
click at [678, 266] on div "共 10,000+ 筆 排序： 關聯性" at bounding box center [563, 250] width 931 height 65
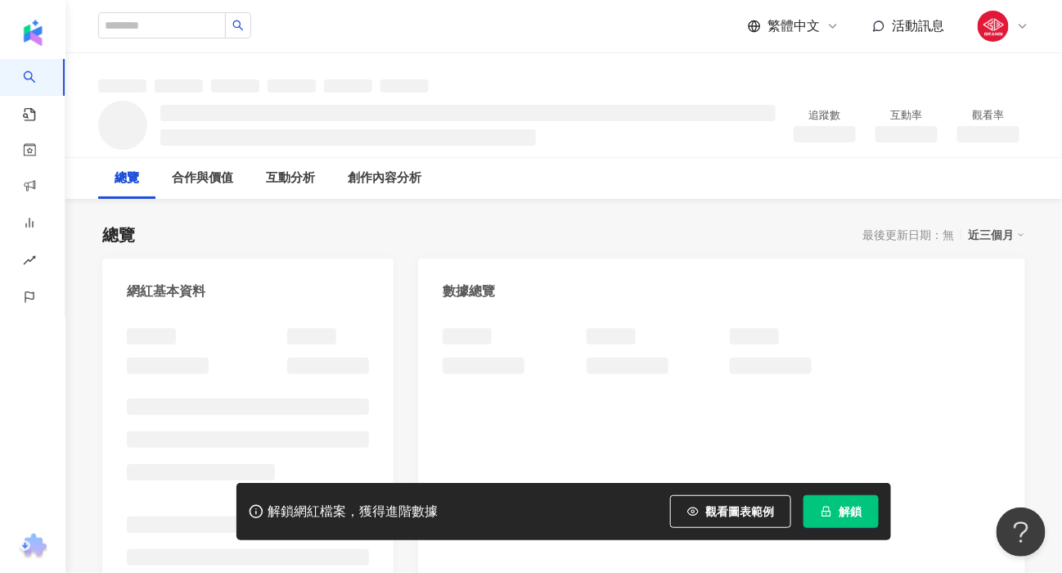
click at [846, 517] on span "解鎖" at bounding box center [850, 511] width 23 height 13
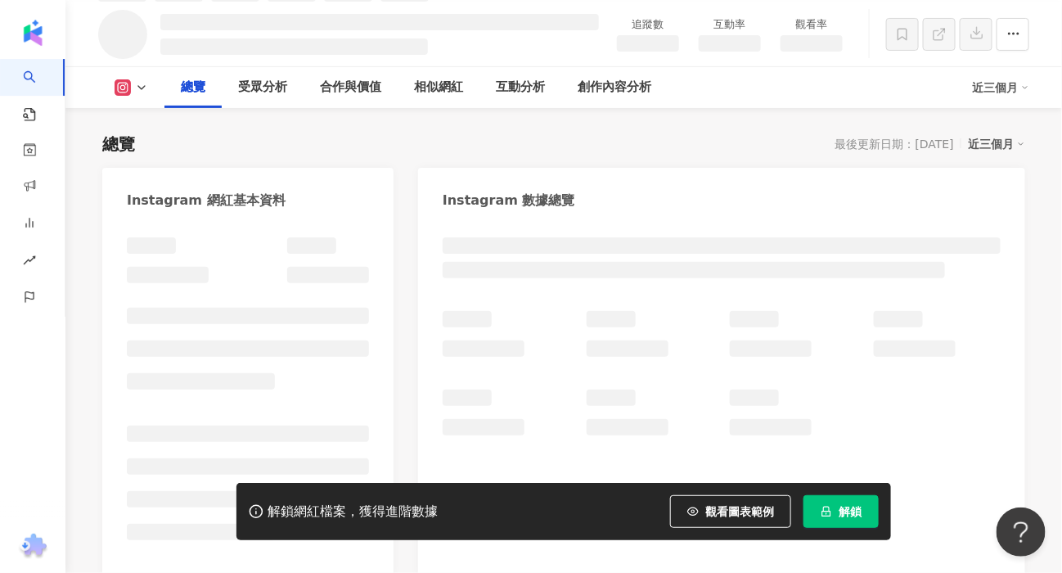
scroll to position [108, 0]
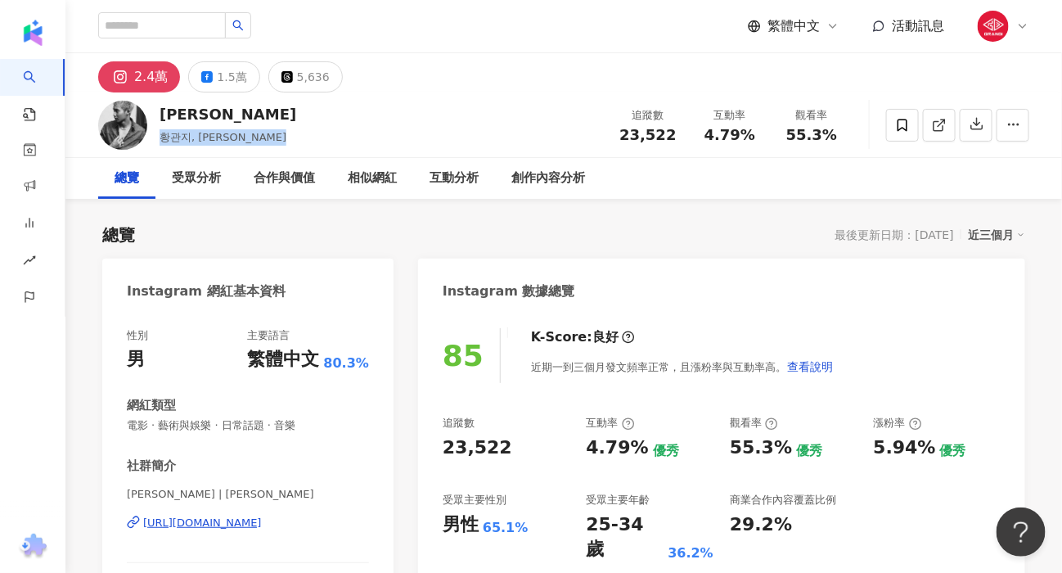
drag, startPoint x: 163, startPoint y: 139, endPoint x: 328, endPoint y: 134, distance: 165.4
click at [295, 137] on div "[PERSON_NAME] 황관지, [PERSON_NAME] 追蹤數 23,522 互動率 4.79% 觀看率 55.3%" at bounding box center [563, 124] width 997 height 65
click at [349, 130] on div "[PERSON_NAME] 황관지, [PERSON_NAME] 追蹤數 23,522 互動率 4.79% 觀看率 55.3%" at bounding box center [563, 124] width 997 height 65
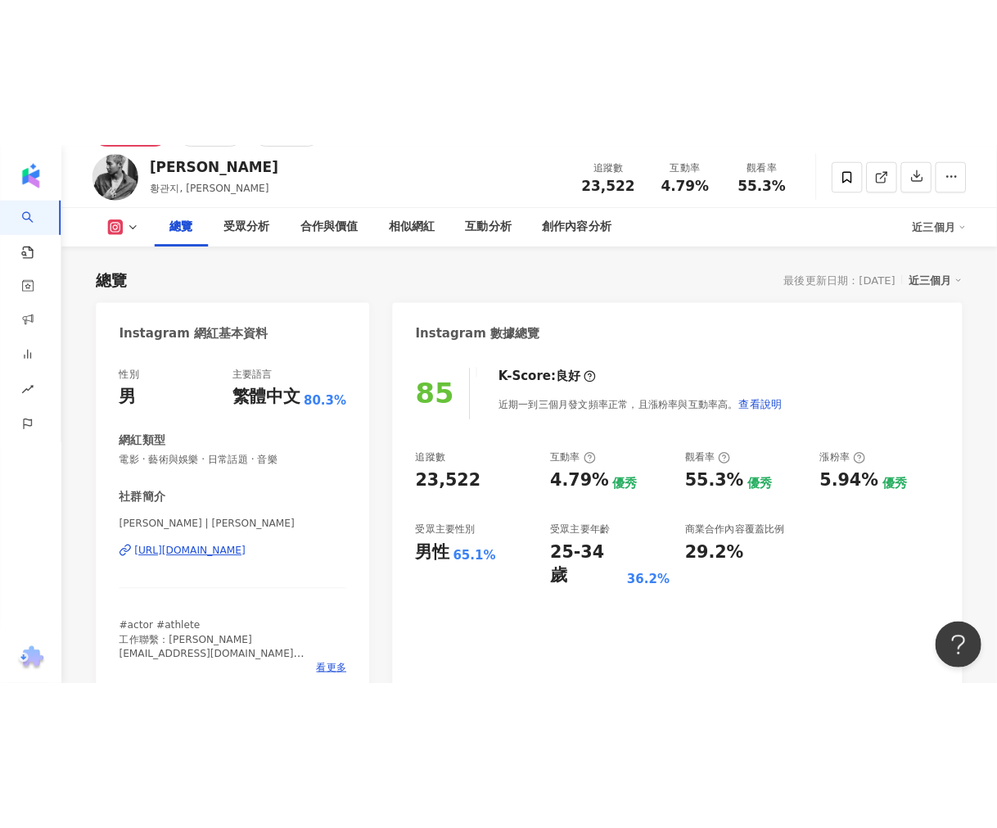
scroll to position [91, 0]
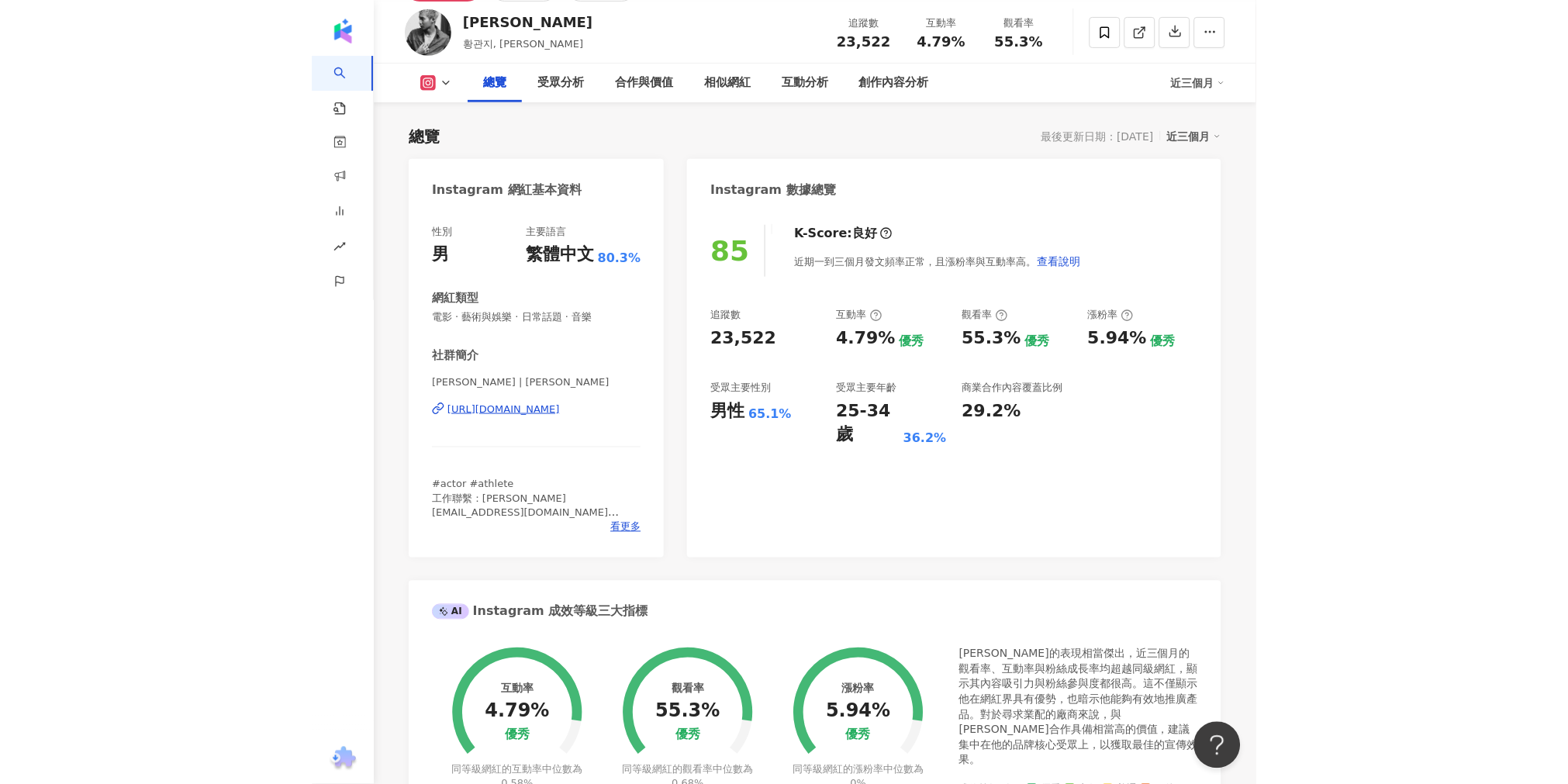
scroll to position [0, 0]
